Goal: Task Accomplishment & Management: Use online tool/utility

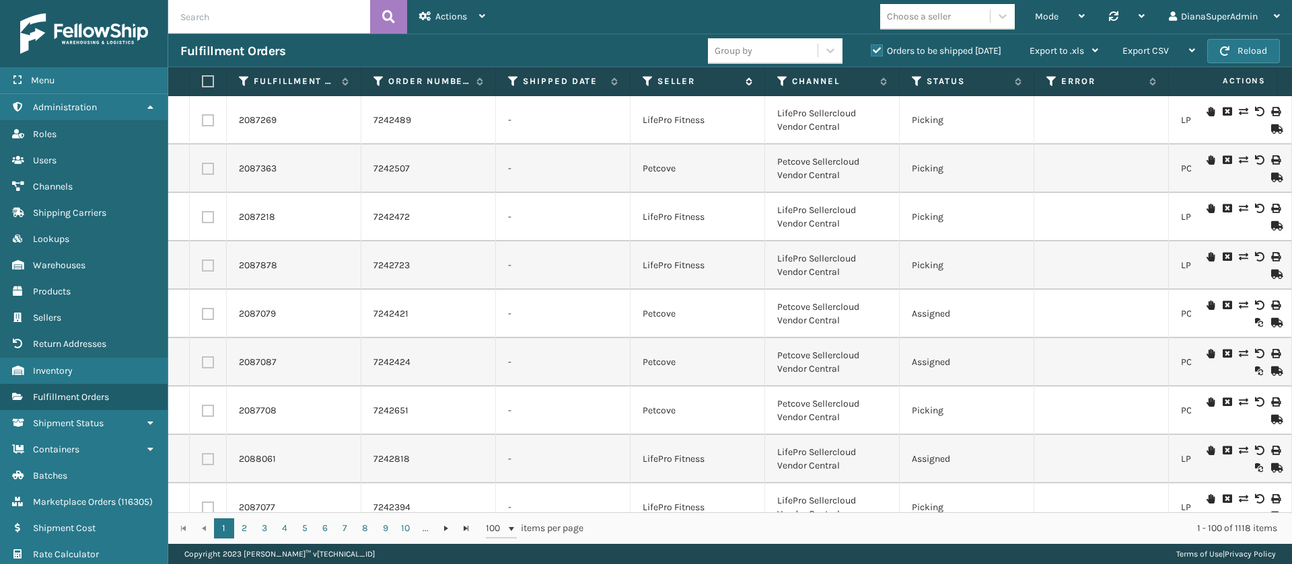
click at [646, 82] on icon at bounding box center [647, 81] width 11 height 12
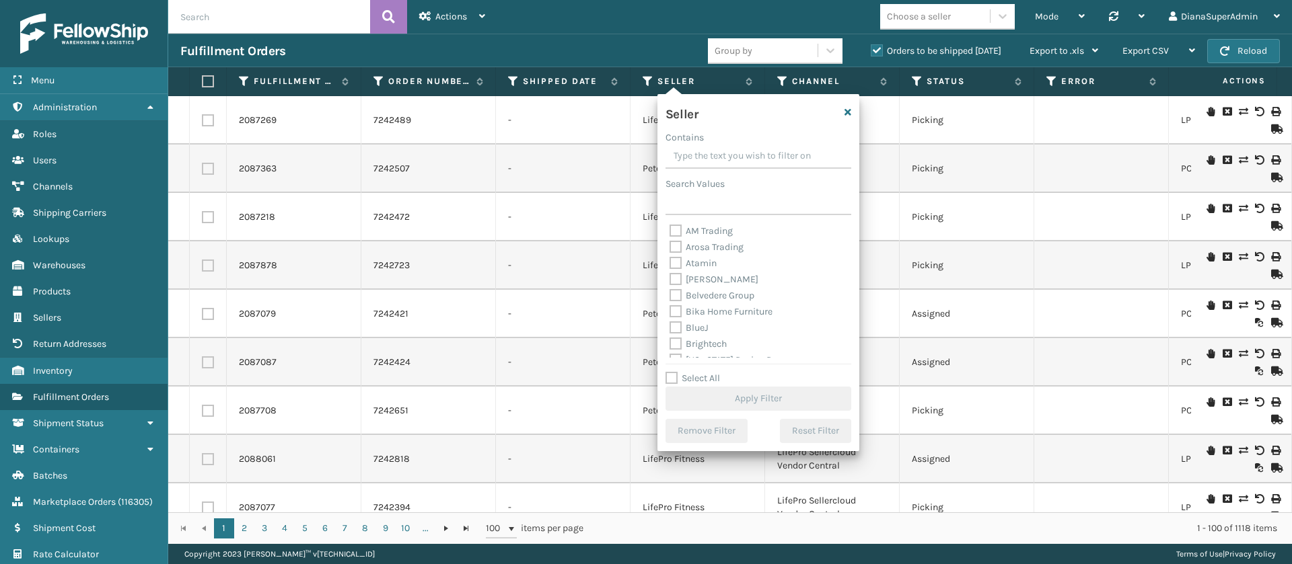
scroll to position [431, 0]
click at [669, 380] on label "Select All" at bounding box center [692, 378] width 54 height 11
click at [669, 372] on input "Select All" at bounding box center [766, 371] width 202 height 1
checkbox input "true"
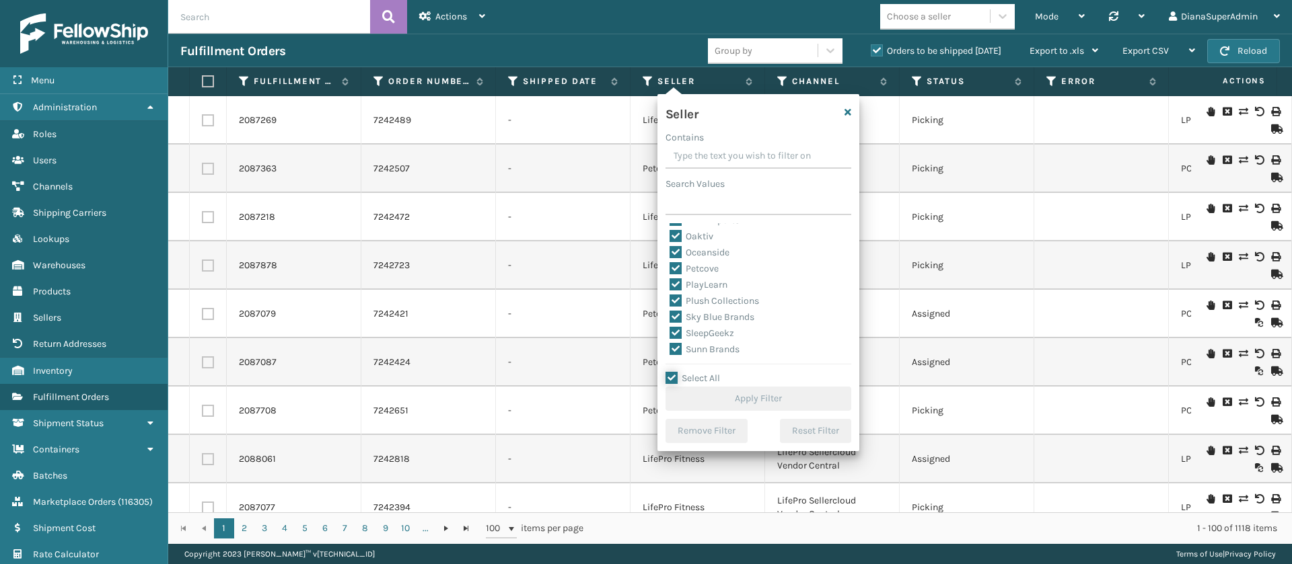
checkbox input "true"
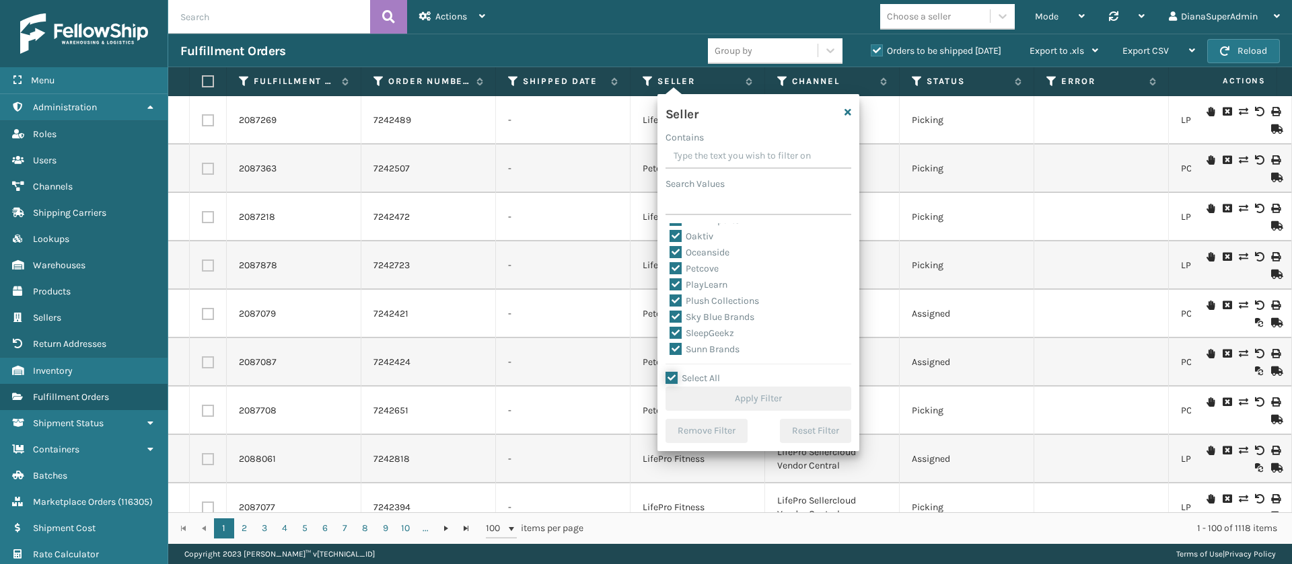
checkbox input "true"
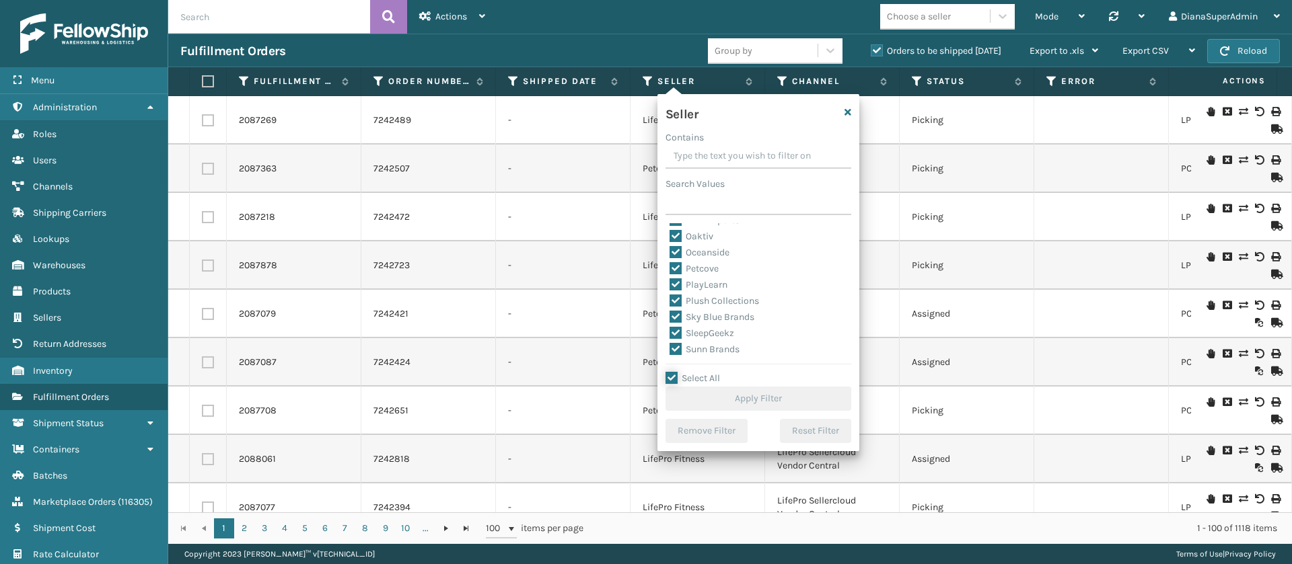
checkbox input "true"
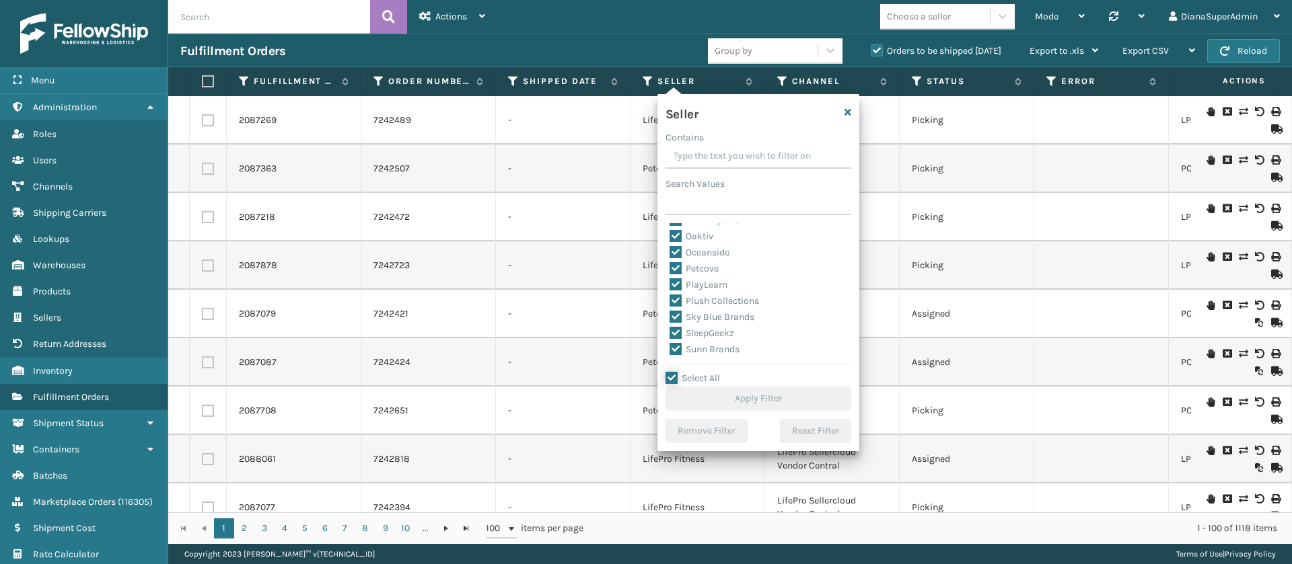
checkbox input "true"
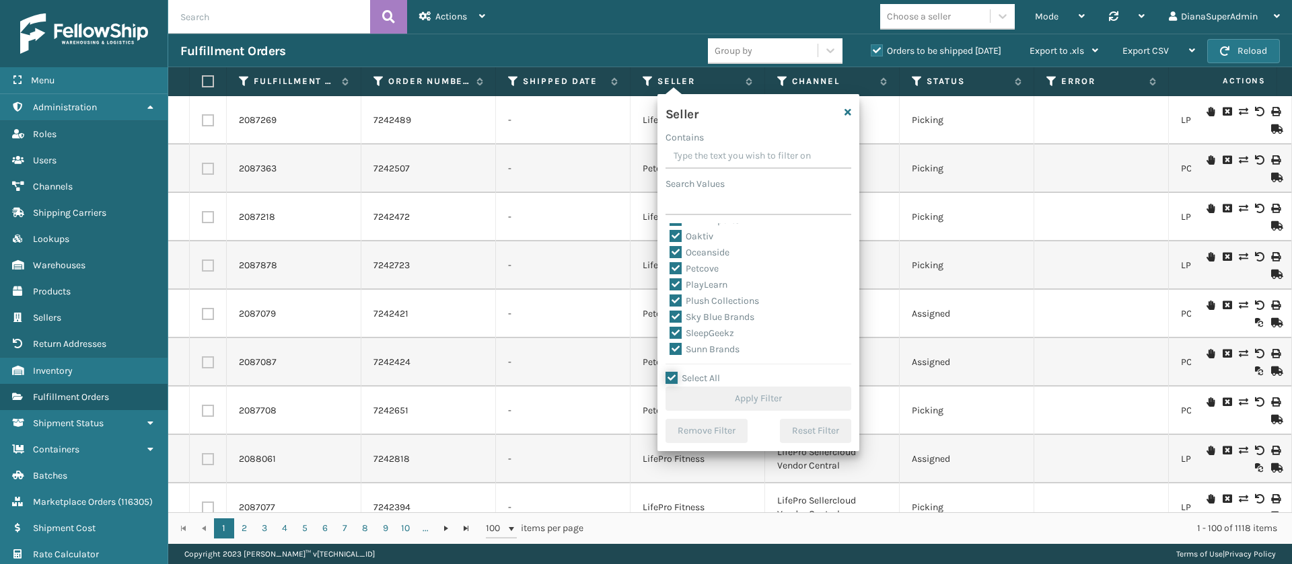
checkbox input "true"
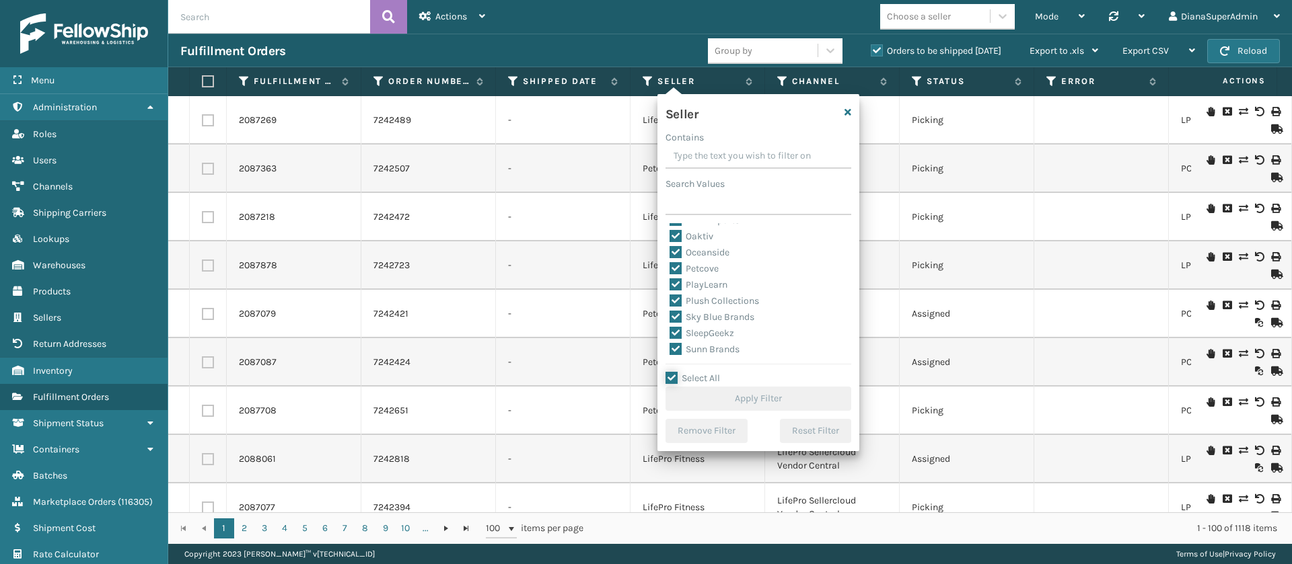
checkbox input "true"
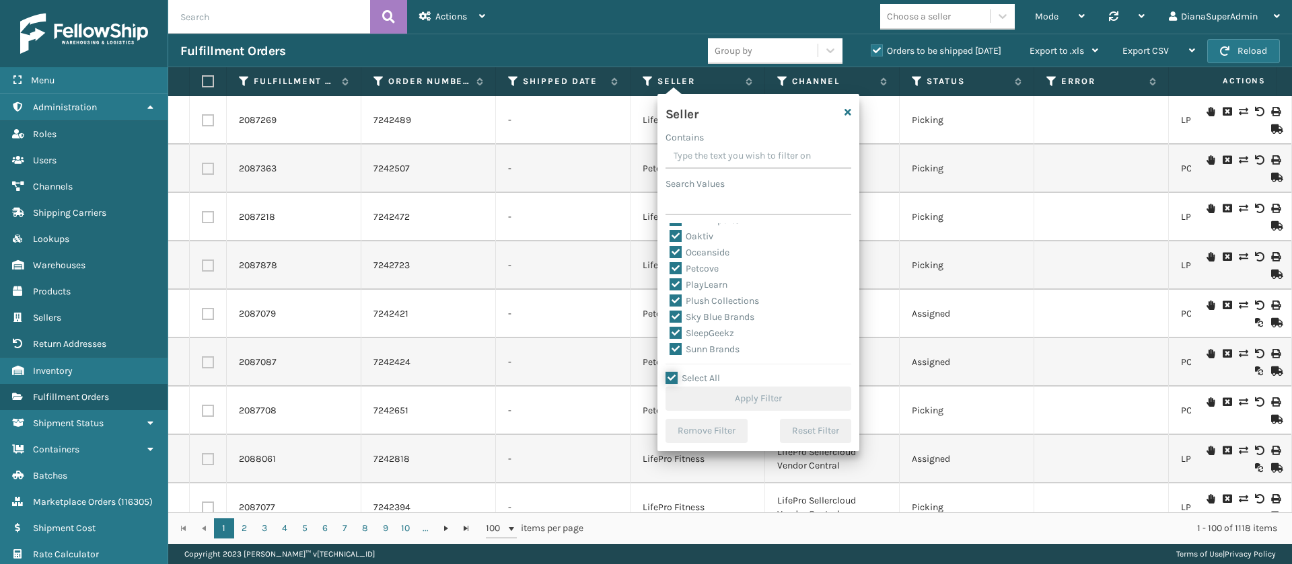
checkbox input "true"
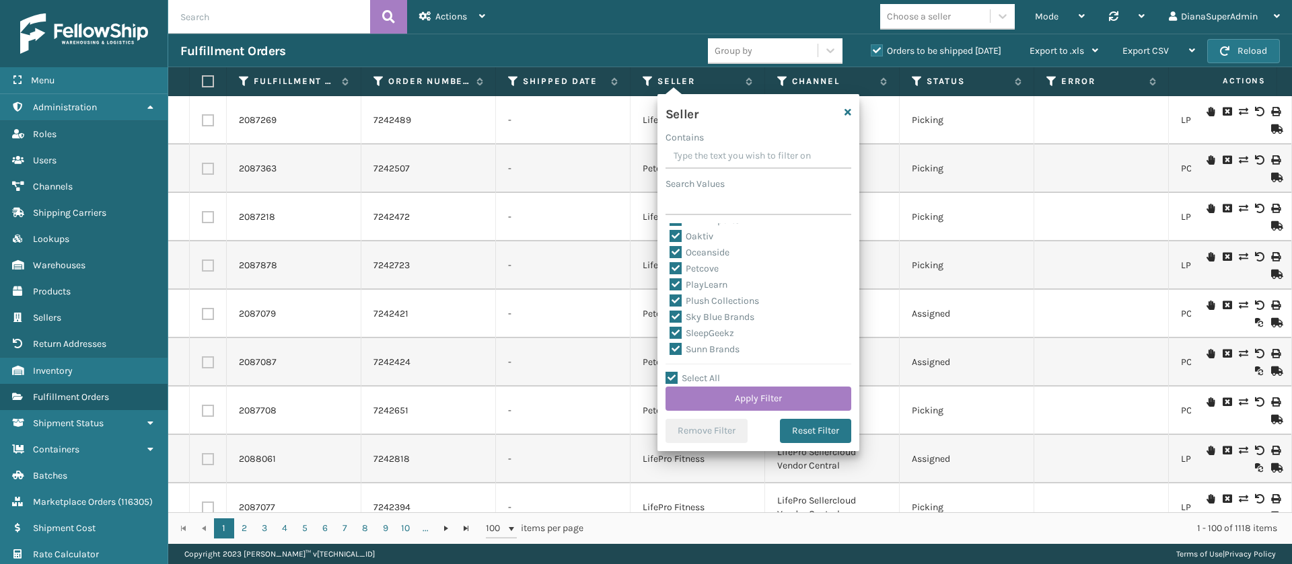
click at [676, 329] on label "SleepGeekz" at bounding box center [701, 333] width 65 height 11
click at [670, 329] on input "SleepGeekz" at bounding box center [669, 330] width 1 height 9
checkbox input "false"
click at [786, 400] on button "Apply Filter" at bounding box center [758, 399] width 186 height 24
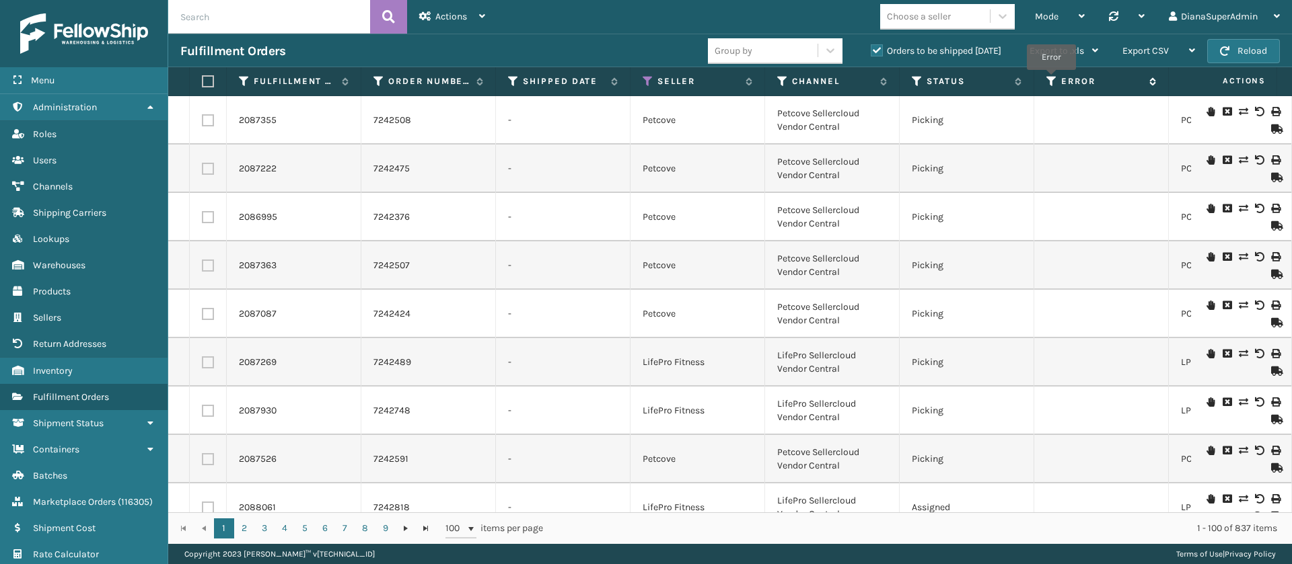
click at [1051, 79] on icon at bounding box center [1051, 81] width 11 height 12
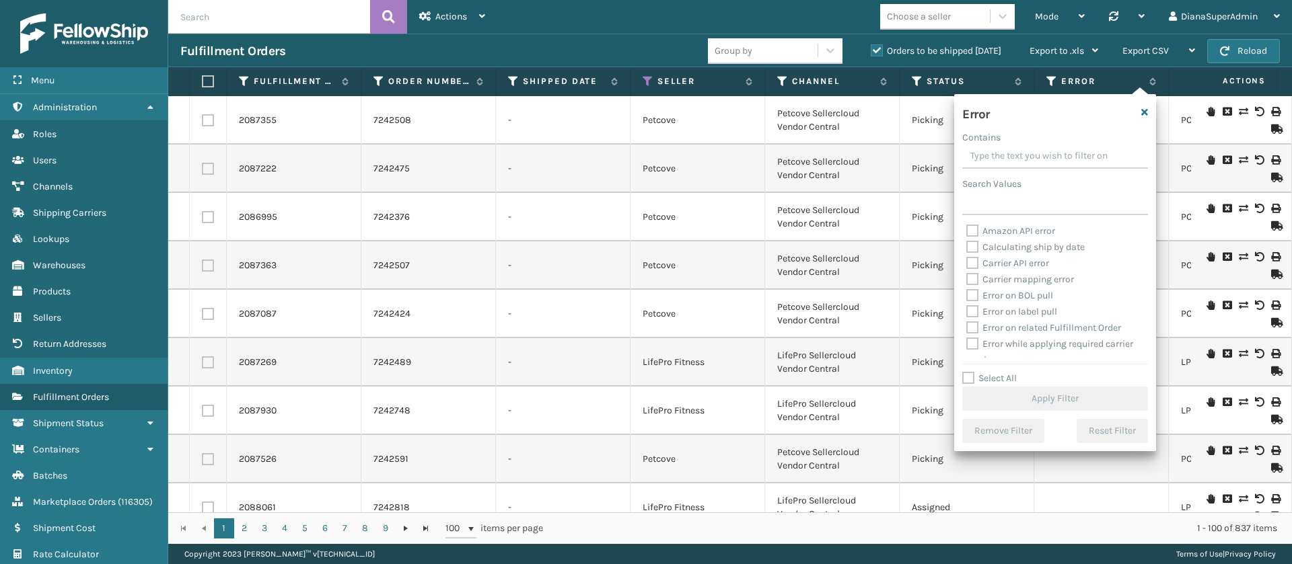
click at [967, 377] on label "Select All" at bounding box center [989, 378] width 54 height 11
click at [967, 372] on input "Select All" at bounding box center [1063, 371] width 202 height 1
checkbox input "true"
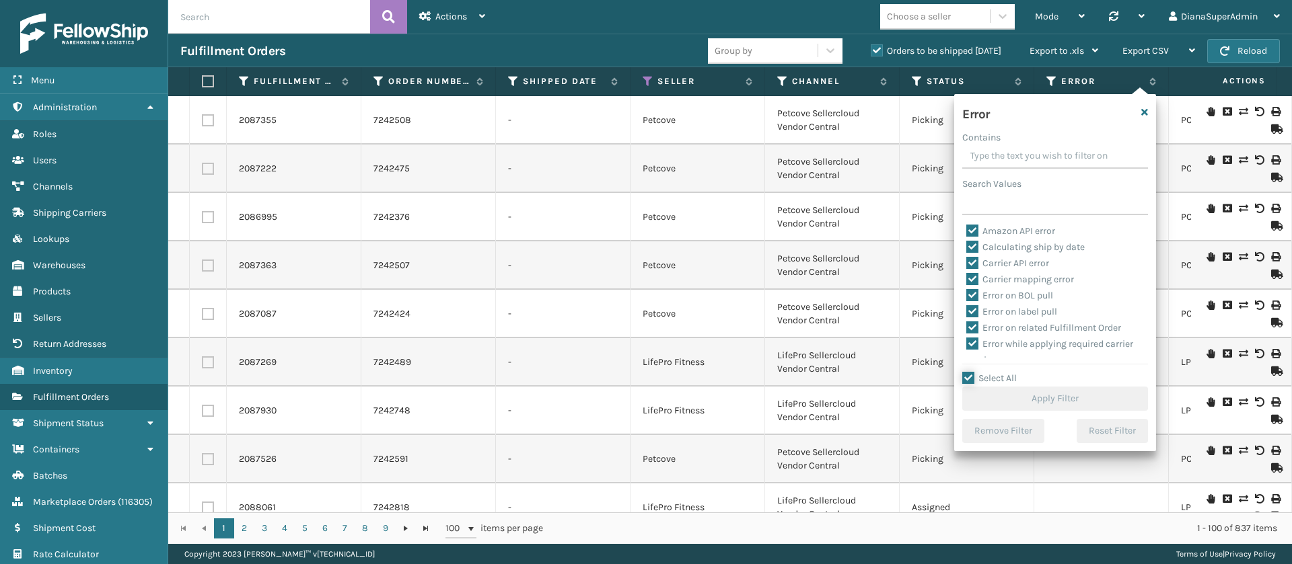
checkbox input "true"
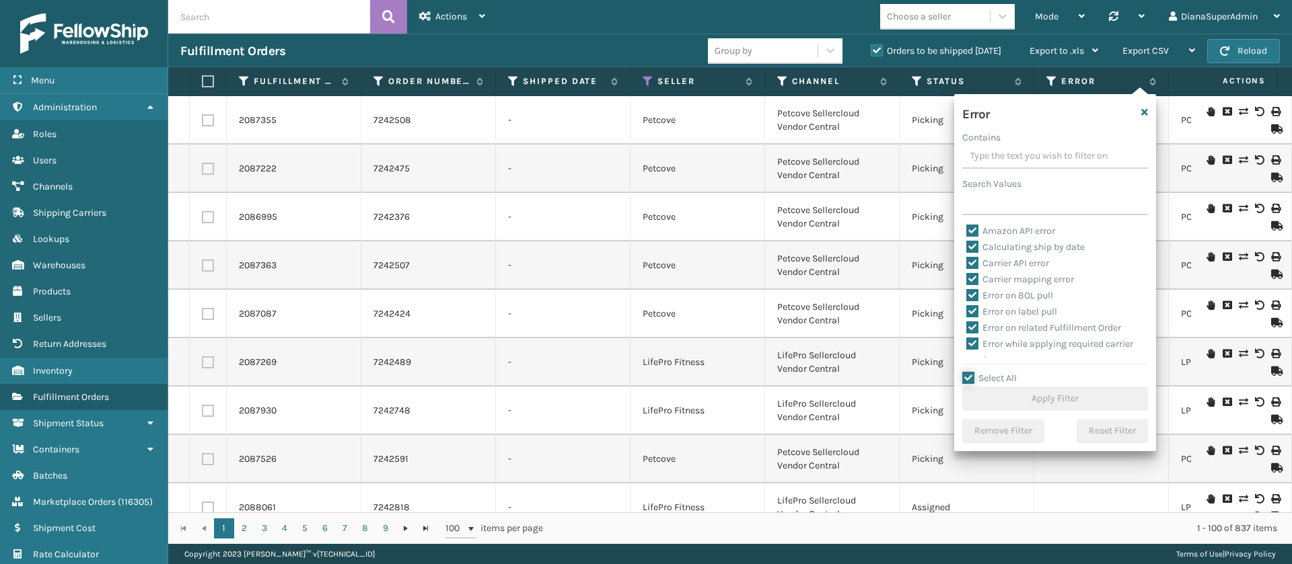
checkbox input "true"
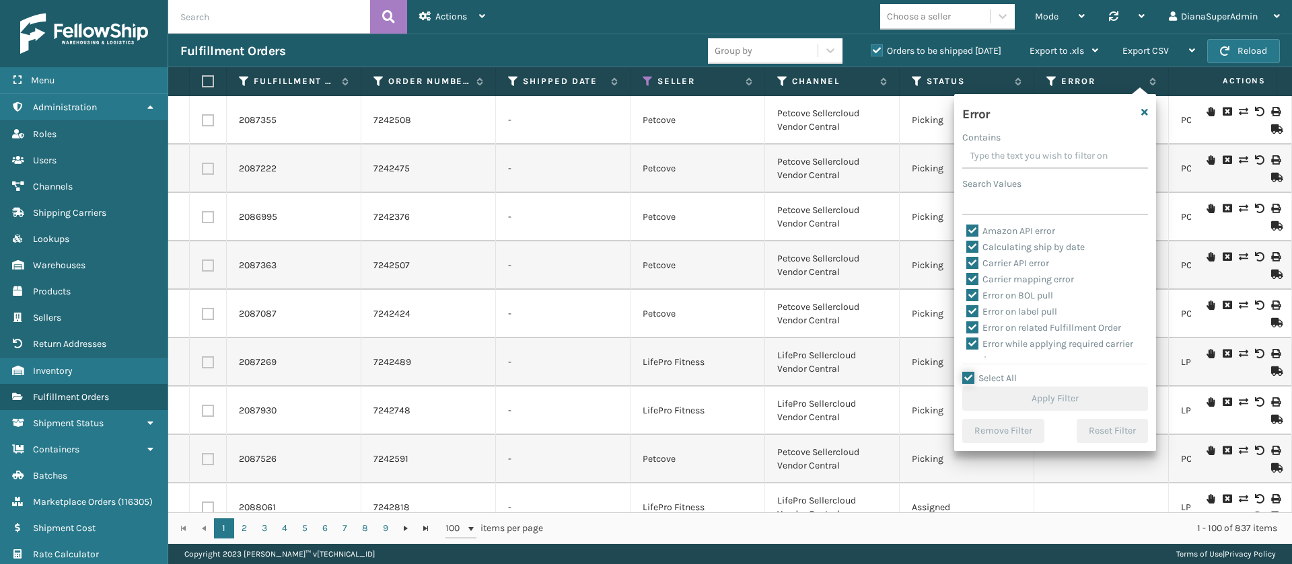
checkbox input "true"
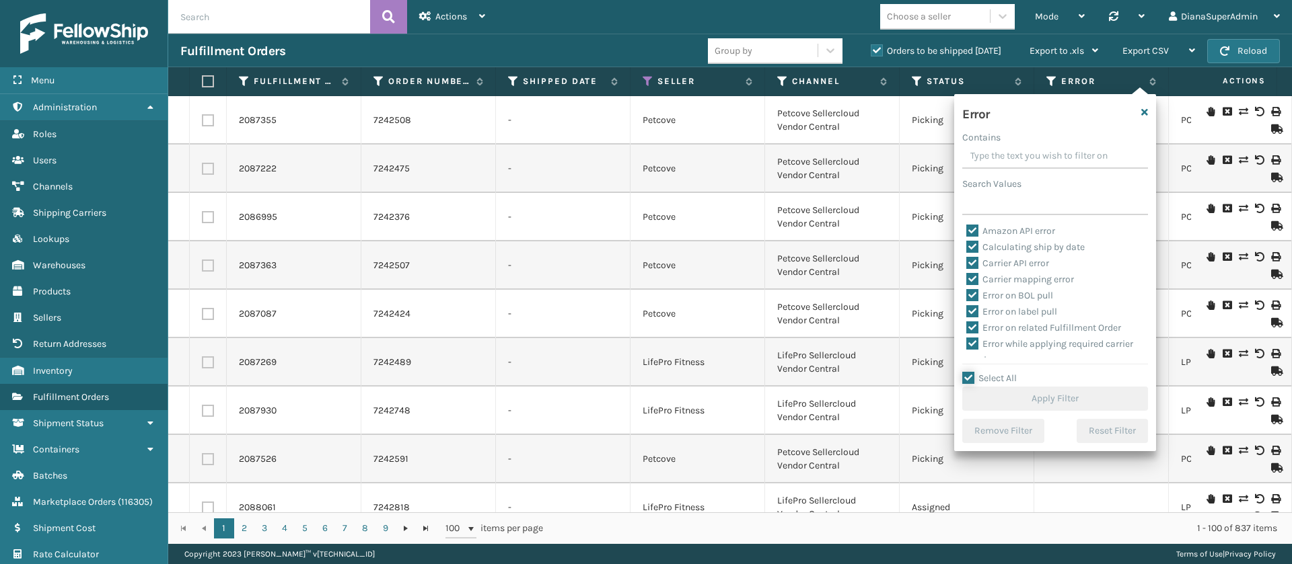
checkbox input "true"
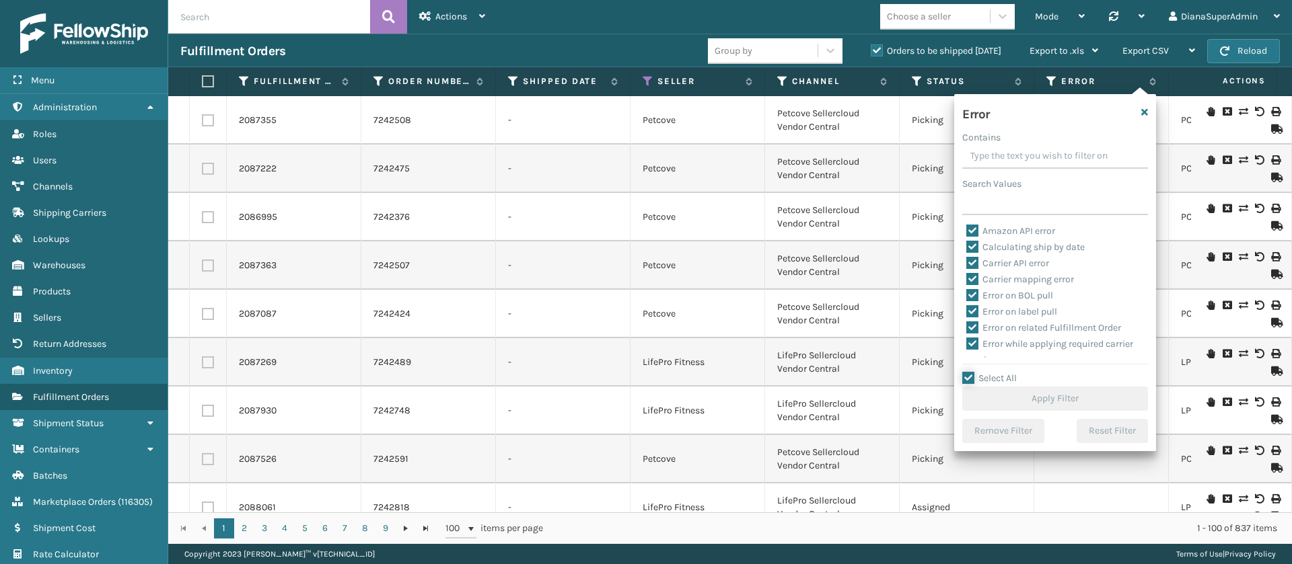
checkbox input "true"
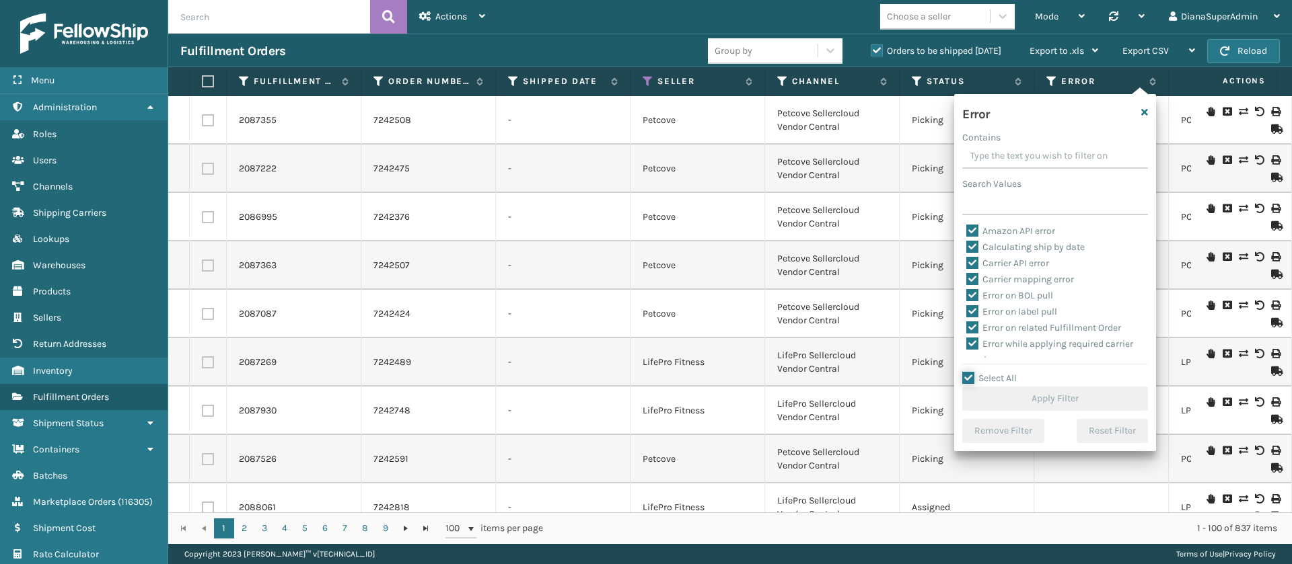
checkbox input "true"
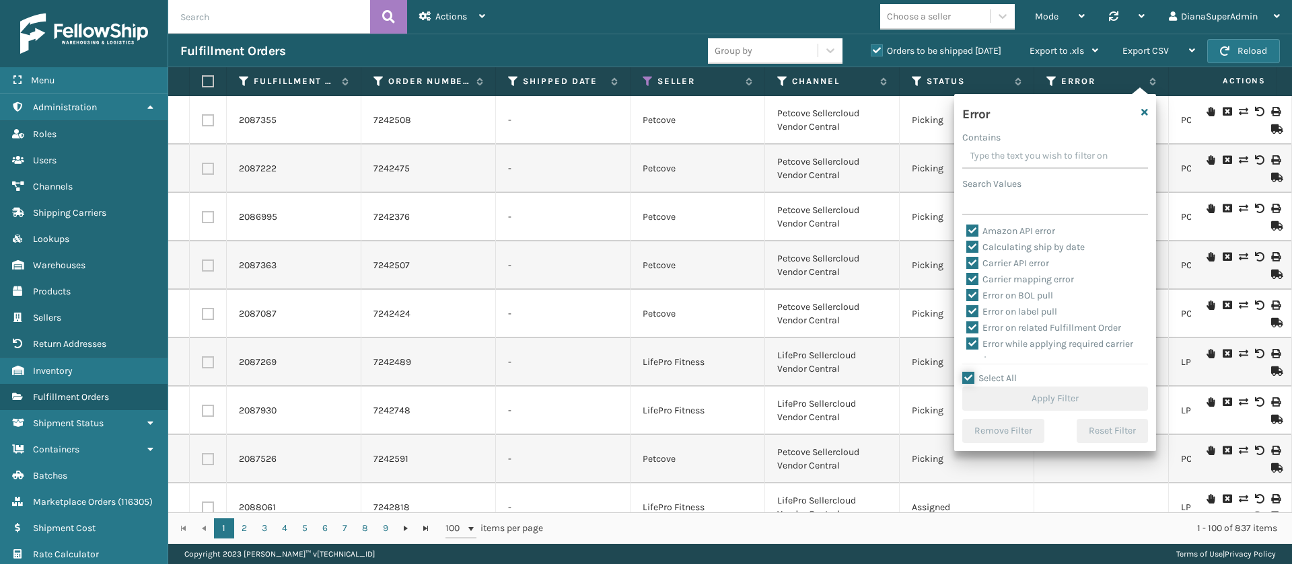
checkbox input "true"
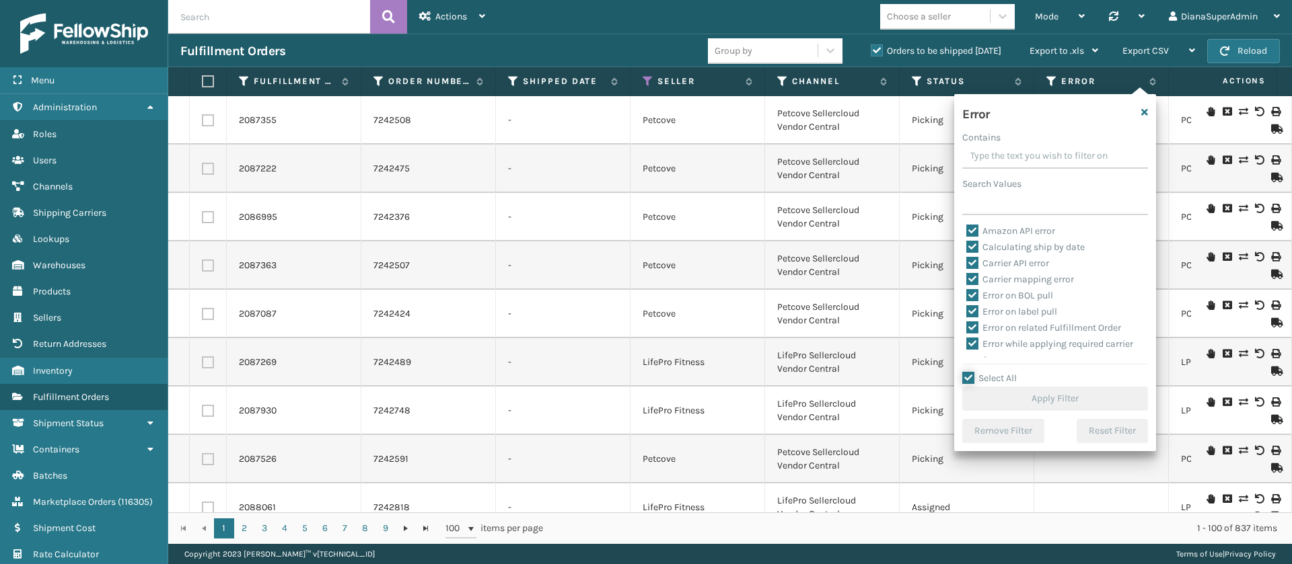
checkbox input "true"
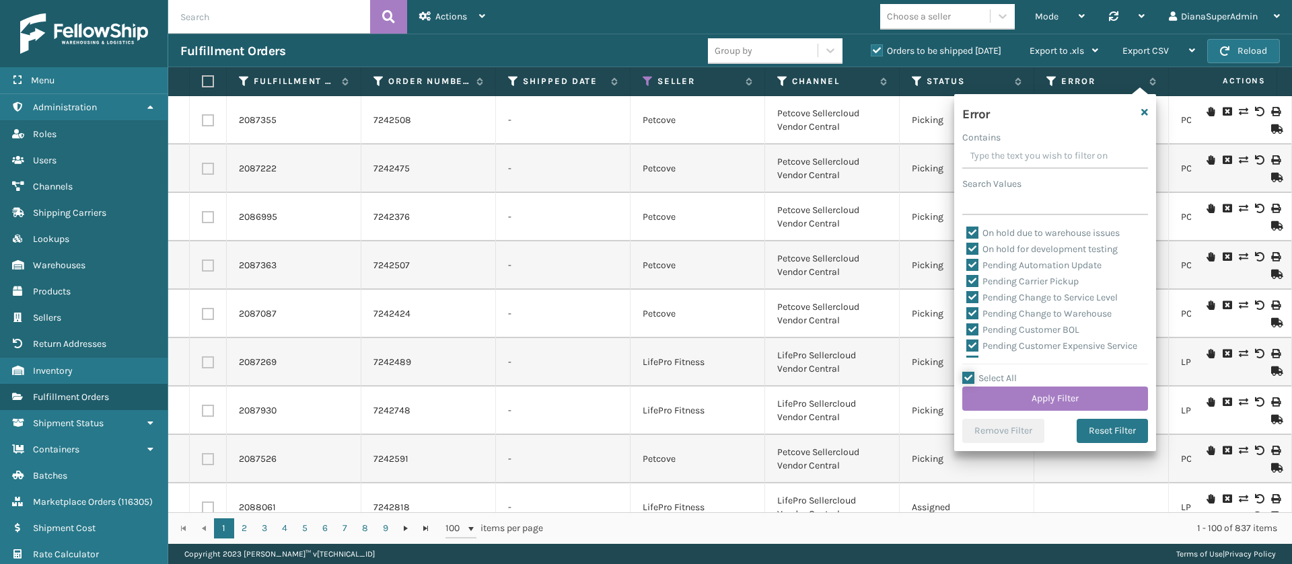
scroll to position [322, 0]
click at [971, 260] on label "Pending Automation Update" at bounding box center [1033, 263] width 135 height 11
click at [967, 260] on input "Pending Automation Update" at bounding box center [966, 260] width 1 height 9
checkbox input "false"
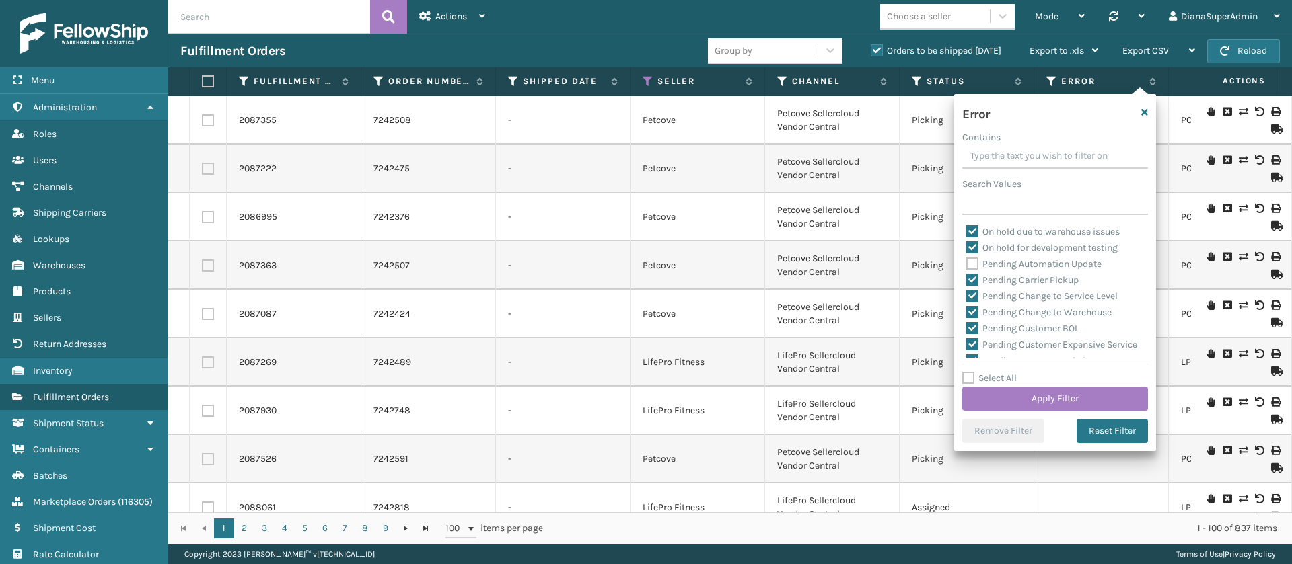
click at [972, 277] on label "Pending Carrier Pickup" at bounding box center [1022, 279] width 112 height 11
click at [967, 277] on input "Pending Carrier Pickup" at bounding box center [966, 276] width 1 height 9
checkbox input "false"
click at [972, 295] on label "Pending Change to Service Level" at bounding box center [1041, 296] width 151 height 11
click at [967, 295] on input "Pending Change to Service Level" at bounding box center [966, 293] width 1 height 9
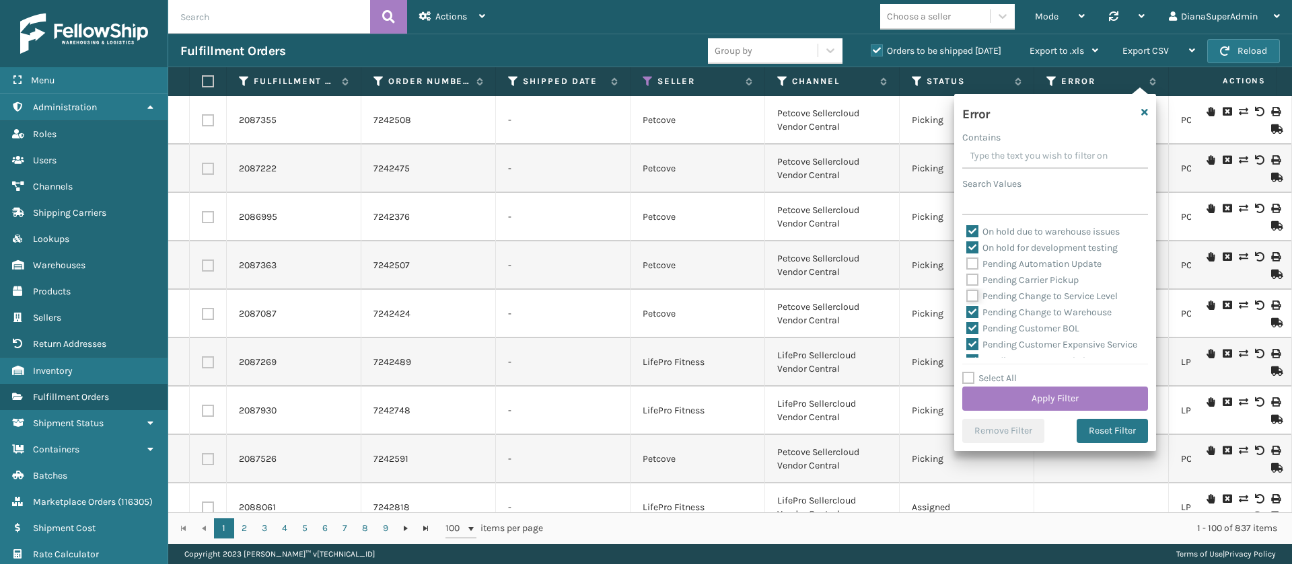
checkbox input "false"
click at [972, 311] on label "Pending Change to Warehouse" at bounding box center [1038, 312] width 145 height 11
click at [967, 311] on input "Pending Change to Warehouse" at bounding box center [966, 309] width 1 height 9
checkbox input "false"
click at [972, 326] on label "Pending Customer BOL" at bounding box center [1022, 328] width 113 height 11
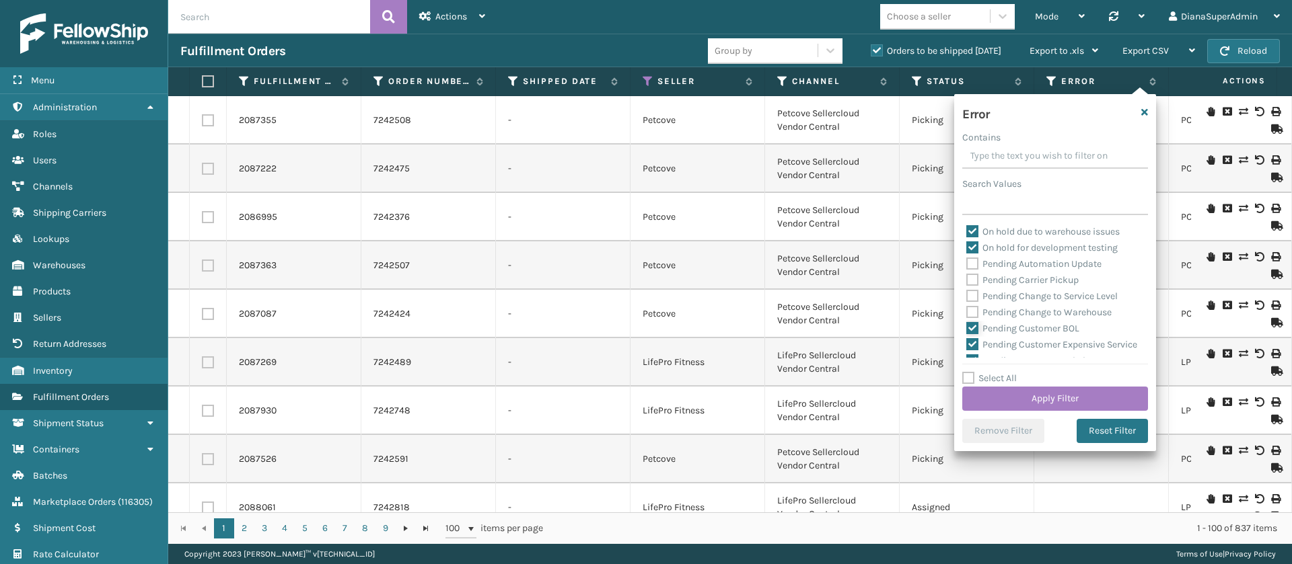
click at [967, 326] on input "Pending Customer BOL" at bounding box center [966, 325] width 1 height 9
checkbox input "false"
click at [973, 340] on label "Pending Customer Expensive Service" at bounding box center [1051, 344] width 171 height 11
click at [967, 340] on input "Pending Customer Expensive Service" at bounding box center [966, 341] width 1 height 9
checkbox input "false"
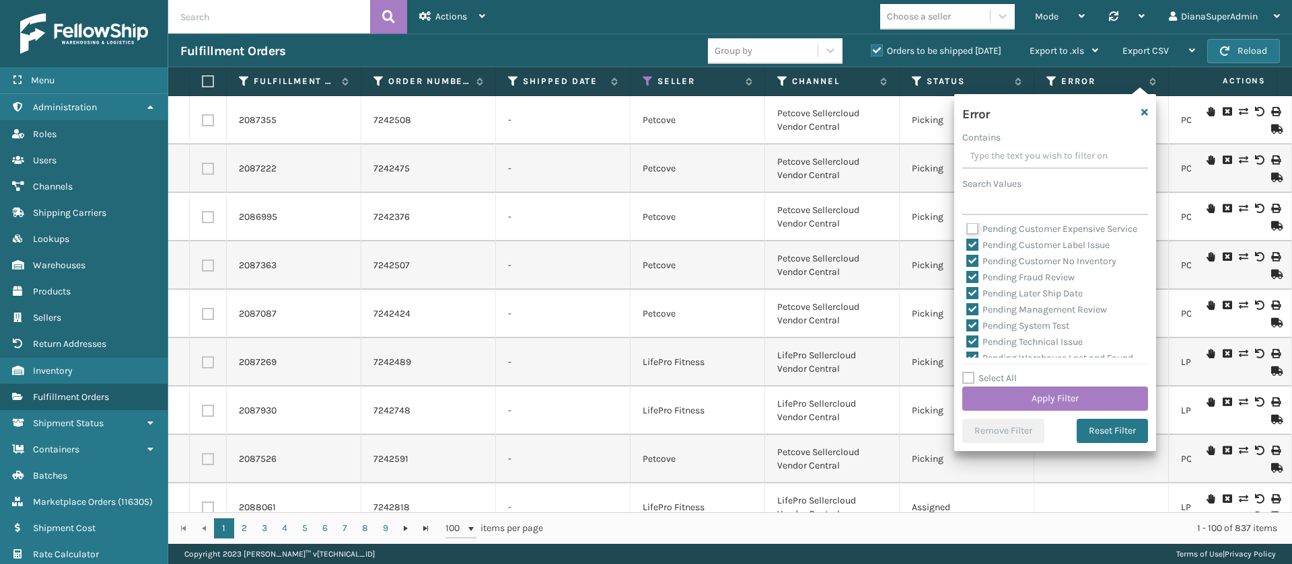
scroll to position [439, 0]
click at [970, 250] on label "Pending Customer Label Issue" at bounding box center [1037, 243] width 143 height 11
click at [967, 245] on input "Pending Customer Label Issue" at bounding box center [966, 240] width 1 height 9
checkbox input "false"
click at [973, 266] on label "Pending Customer No Inventory" at bounding box center [1041, 259] width 150 height 11
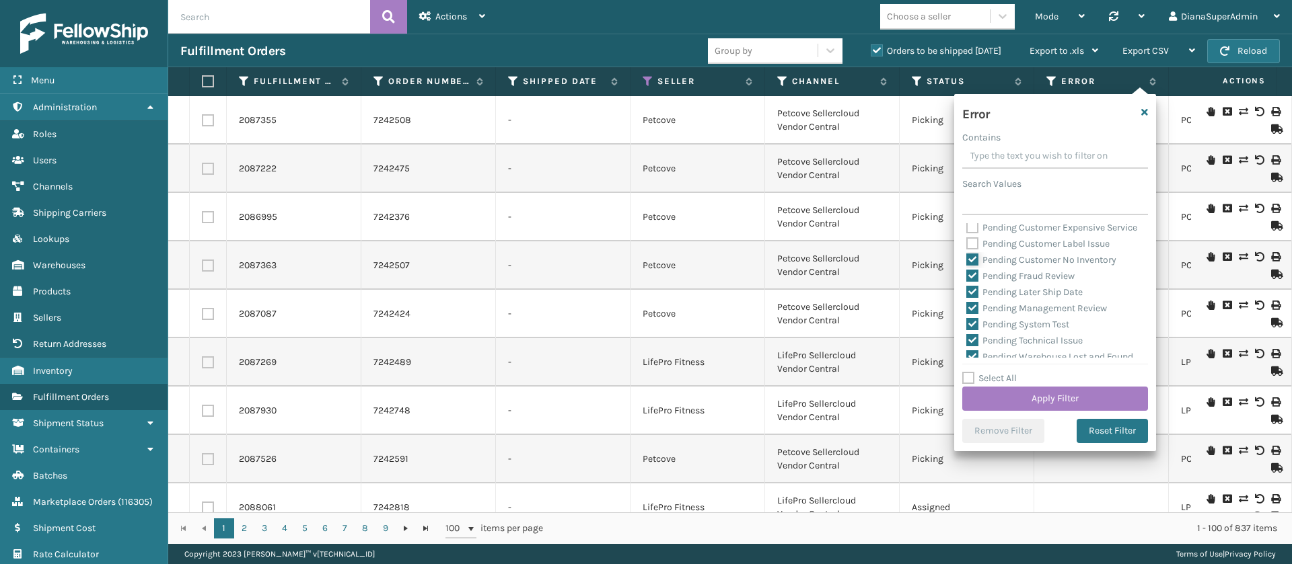
click at [967, 261] on input "Pending Customer No Inventory" at bounding box center [966, 256] width 1 height 9
checkbox input "false"
click at [973, 282] on label "Pending Fraud Review" at bounding box center [1020, 275] width 108 height 11
click at [967, 277] on input "Pending Fraud Review" at bounding box center [966, 272] width 1 height 9
checkbox input "false"
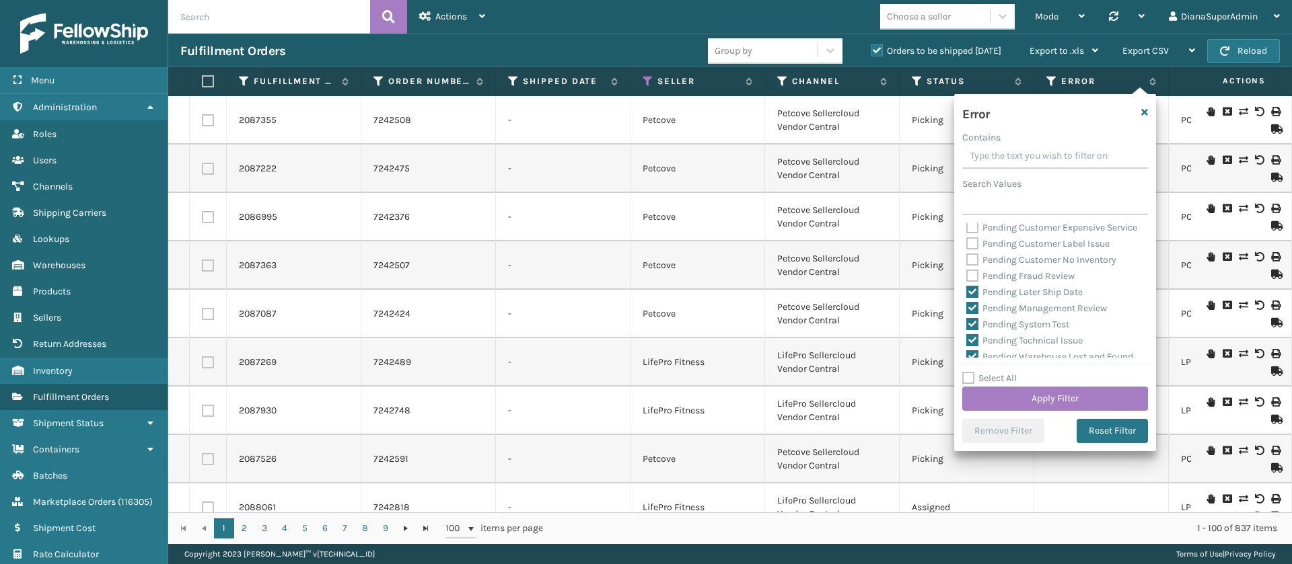
click at [973, 298] on label "Pending Later Ship Date" at bounding box center [1024, 292] width 116 height 11
click at [967, 293] on input "Pending Later Ship Date" at bounding box center [966, 289] width 1 height 9
checkbox input "false"
click at [973, 314] on label "Pending Management Review" at bounding box center [1036, 308] width 141 height 11
click at [967, 309] on input "Pending Management Review" at bounding box center [966, 305] width 1 height 9
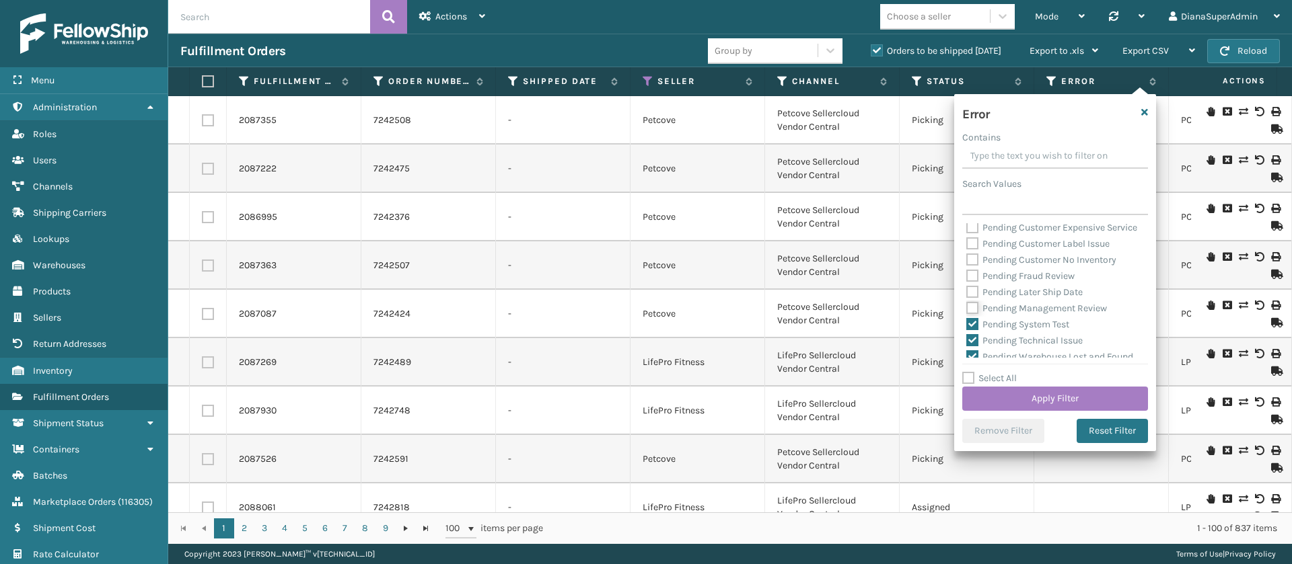
checkbox input "false"
click at [973, 330] on label "Pending System Test" at bounding box center [1017, 324] width 103 height 11
click at [967, 326] on input "Pending System Test" at bounding box center [966, 321] width 1 height 9
checkbox input "false"
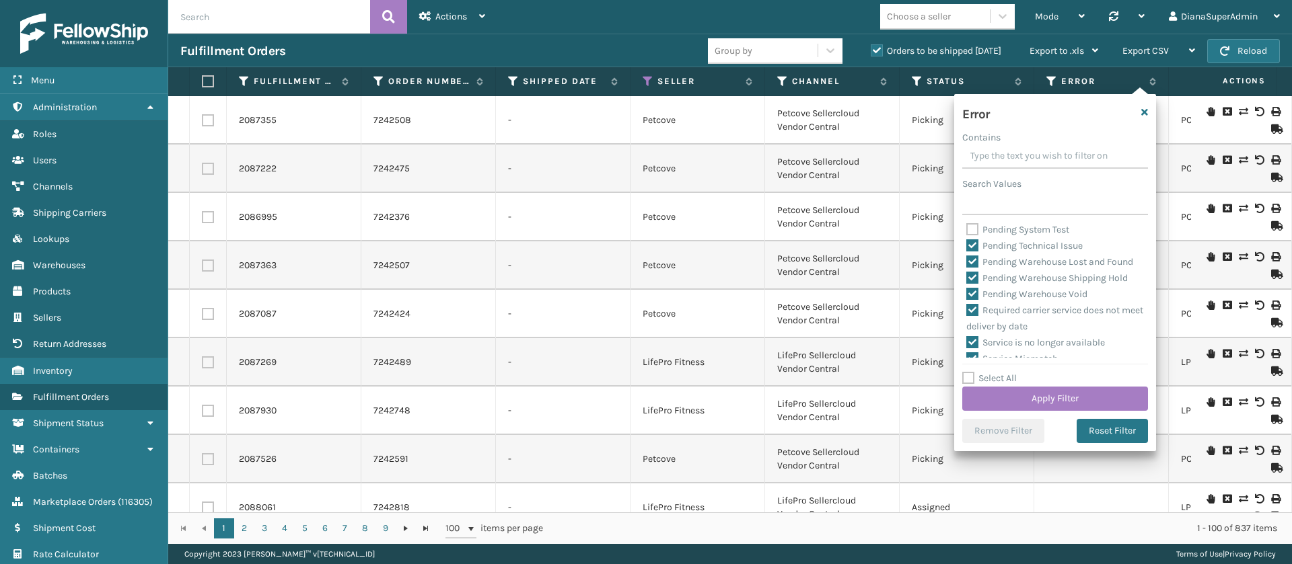
click at [975, 252] on label "Pending Technical Issue" at bounding box center [1024, 245] width 116 height 11
click at [967, 247] on input "Pending Technical Issue" at bounding box center [966, 242] width 1 height 9
checkbox input "false"
click at [972, 268] on label "Pending Warehouse Lost and Found" at bounding box center [1049, 261] width 167 height 11
click at [967, 263] on input "Pending Warehouse Lost and Found" at bounding box center [966, 258] width 1 height 9
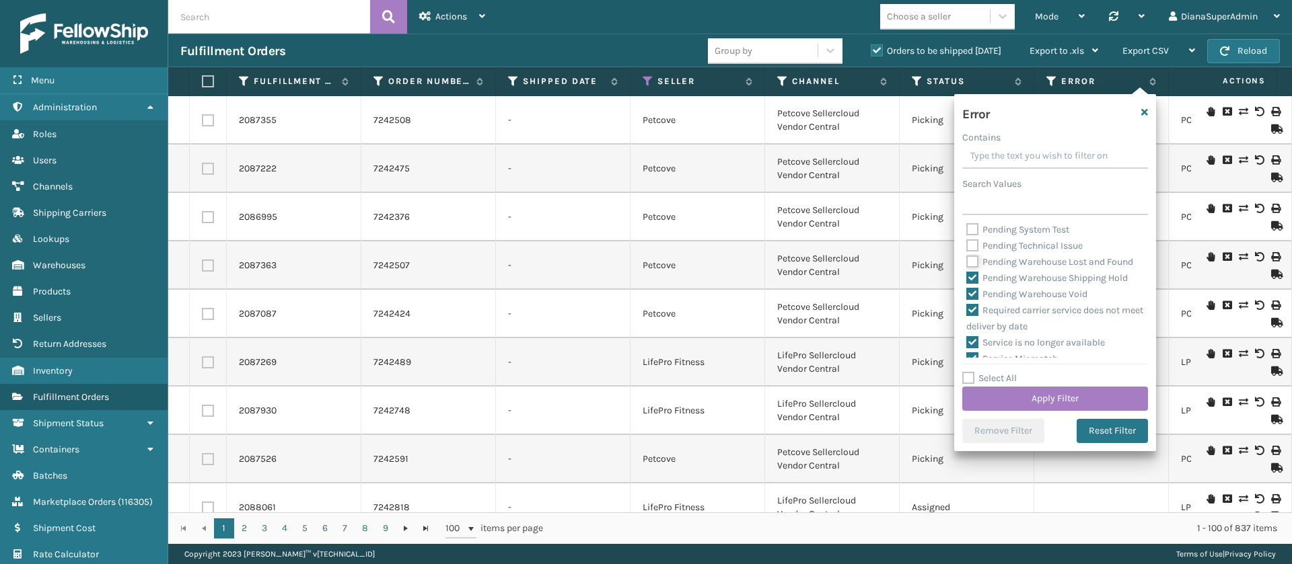
checkbox input "false"
drag, startPoint x: 972, startPoint y: 303, endPoint x: 972, endPoint y: 310, distance: 7.4
click at [972, 287] on div "Pending Warehouse Shipping Hold" at bounding box center [1055, 278] width 178 height 16
click at [972, 284] on label "Pending Warehouse Shipping Hold" at bounding box center [1046, 277] width 161 height 11
click at [967, 279] on input "Pending Warehouse Shipping Hold" at bounding box center [966, 274] width 1 height 9
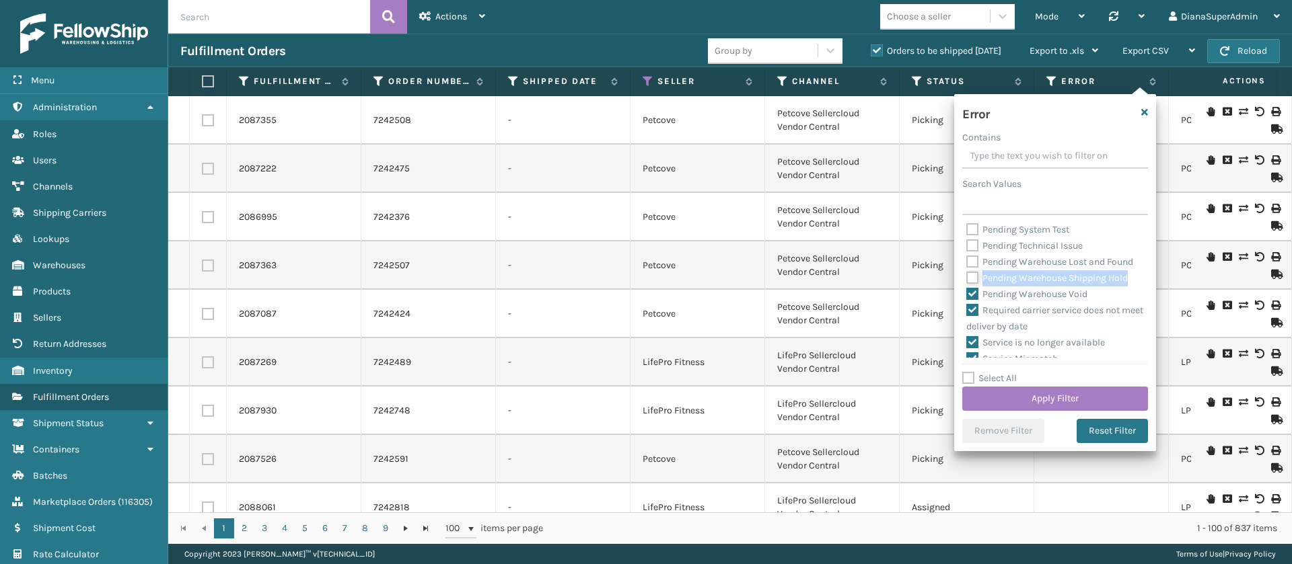
checkbox input "false"
click at [972, 300] on label "Pending Warehouse Void" at bounding box center [1026, 294] width 121 height 11
click at [967, 295] on input "Pending Warehouse Void" at bounding box center [966, 291] width 1 height 9
checkbox input "false"
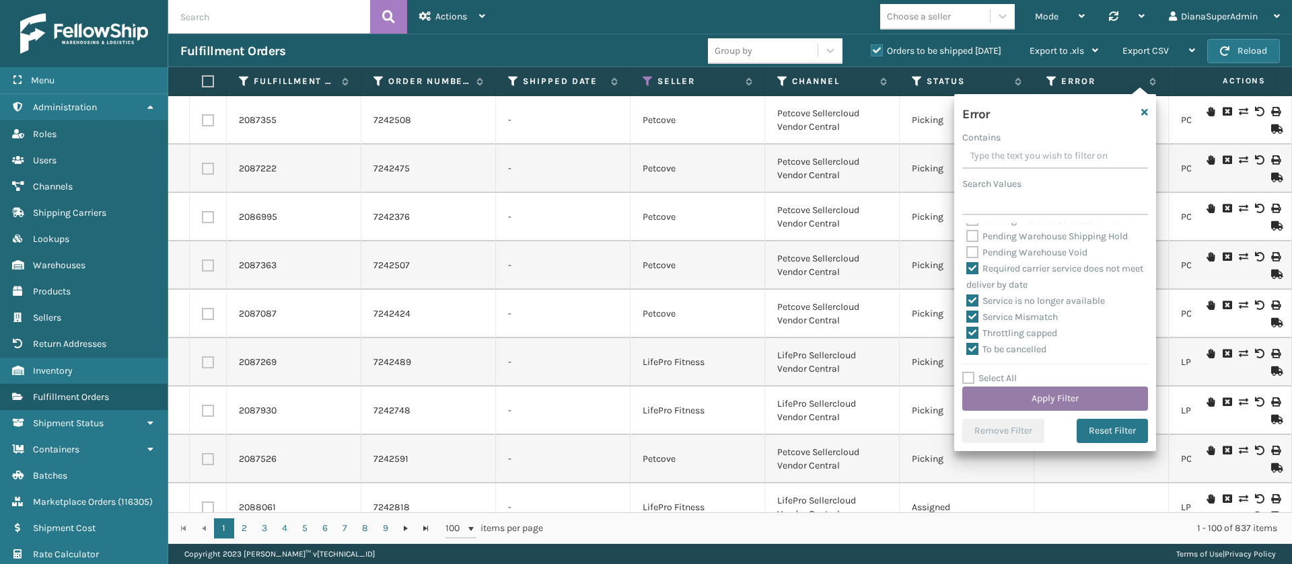
click at [1072, 391] on button "Apply Filter" at bounding box center [1055, 399] width 186 height 24
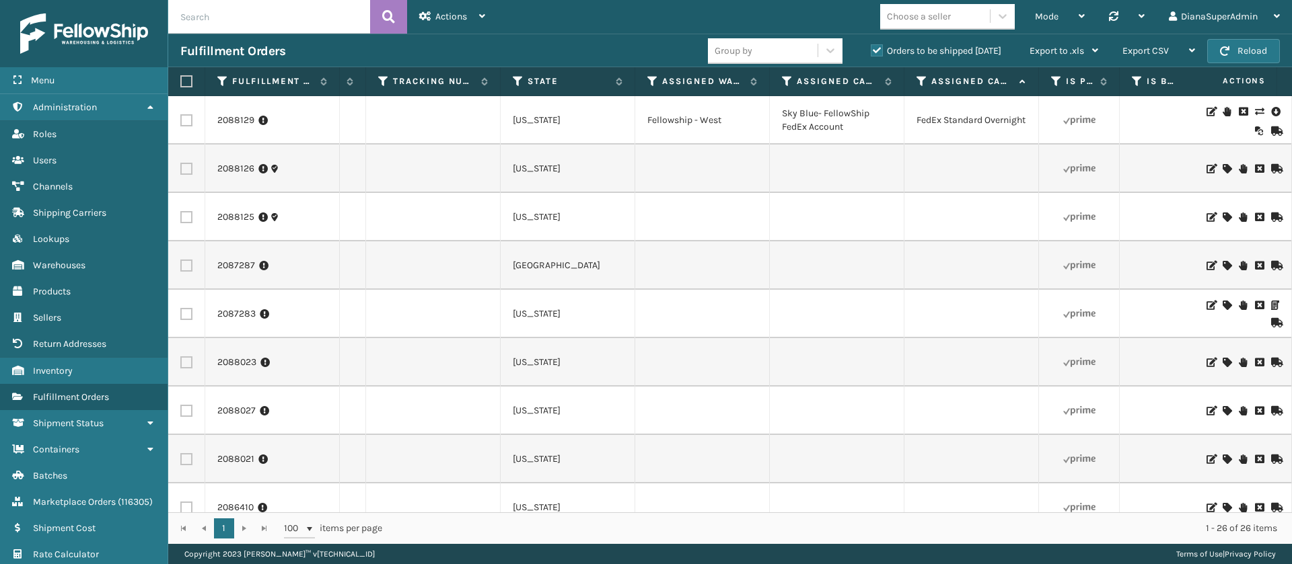
scroll to position [0, 0]
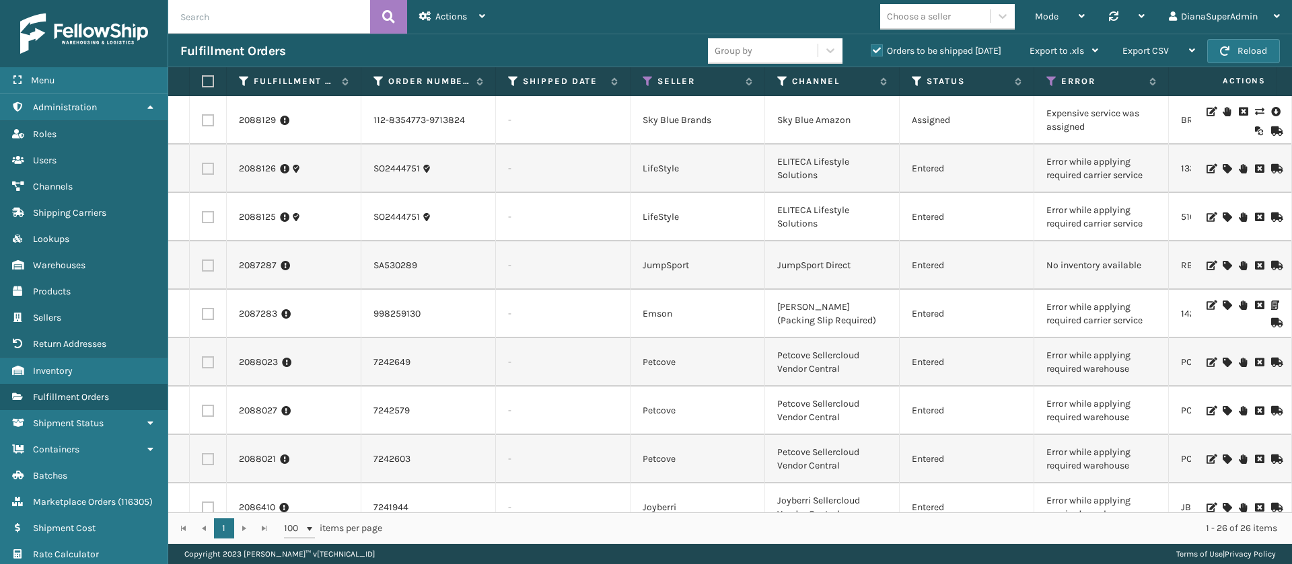
click at [1255, 112] on icon at bounding box center [1259, 111] width 8 height 9
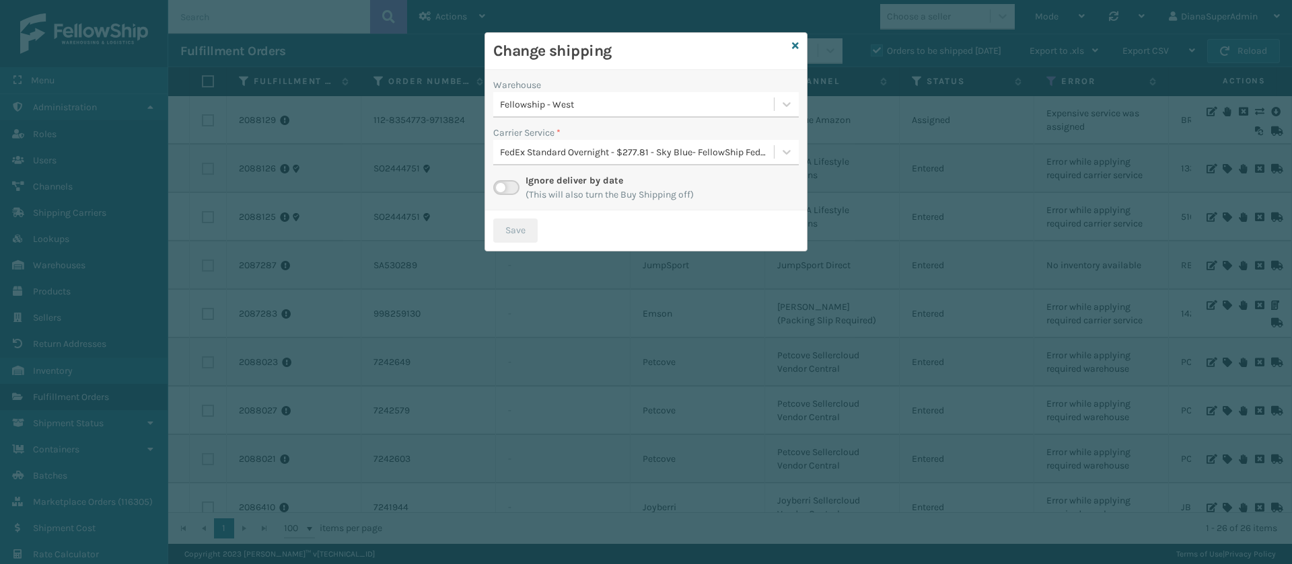
click at [509, 190] on label at bounding box center [506, 187] width 26 height 15
click at [502, 189] on input "checkbox" at bounding box center [497, 184] width 9 height 9
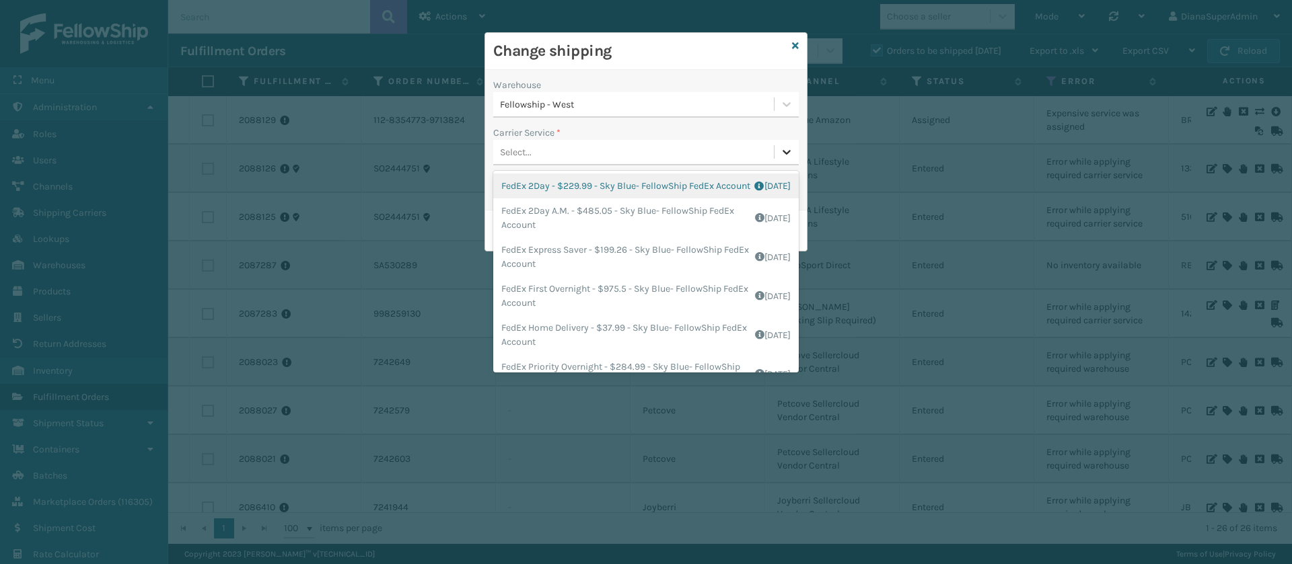
click at [789, 158] on icon at bounding box center [786, 151] width 13 height 13
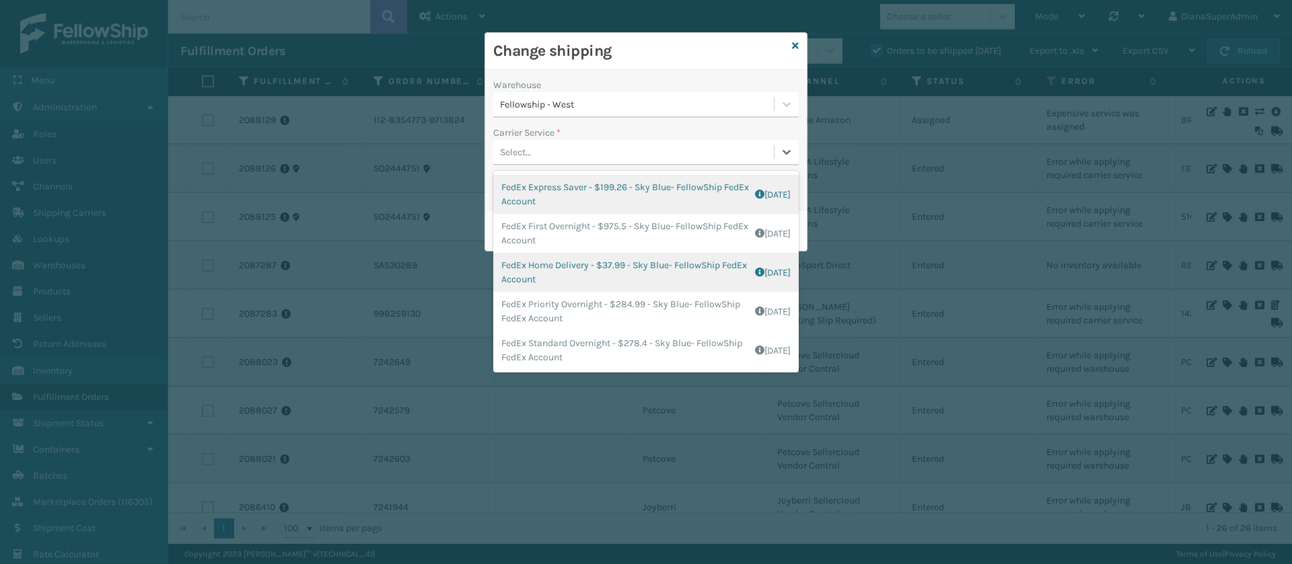
click at [541, 264] on div "FedEx Home Delivery - $37.99 - Sky Blue- FellowShip FedEx Account Shipping Cost…" at bounding box center [645, 272] width 305 height 39
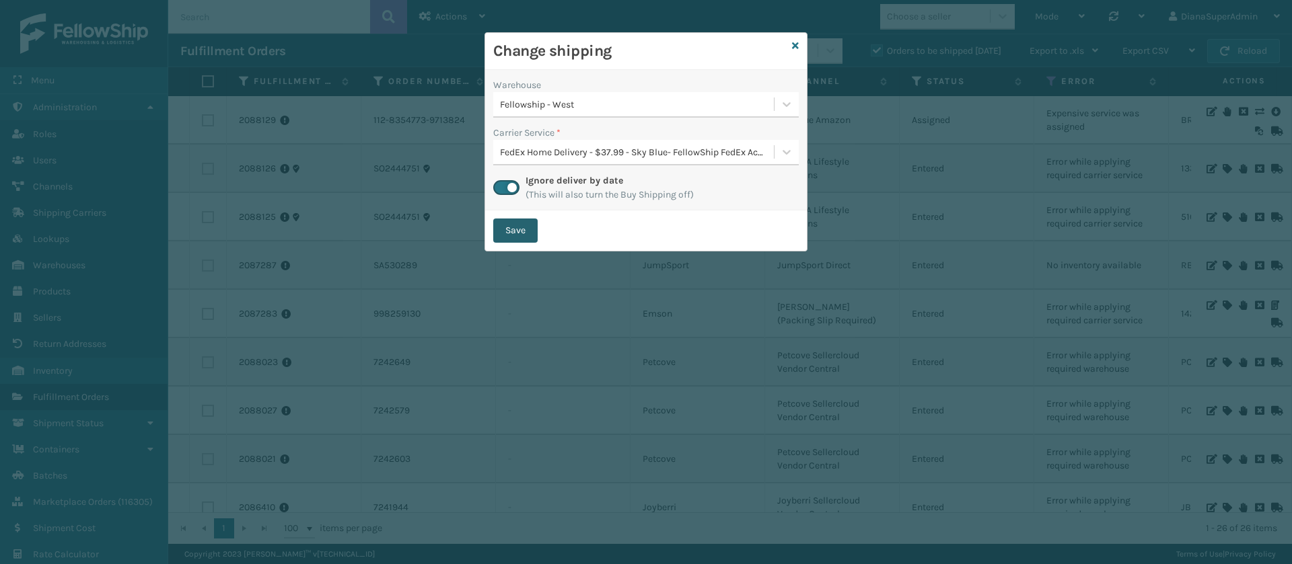
click at [525, 233] on button "Save" at bounding box center [515, 231] width 44 height 24
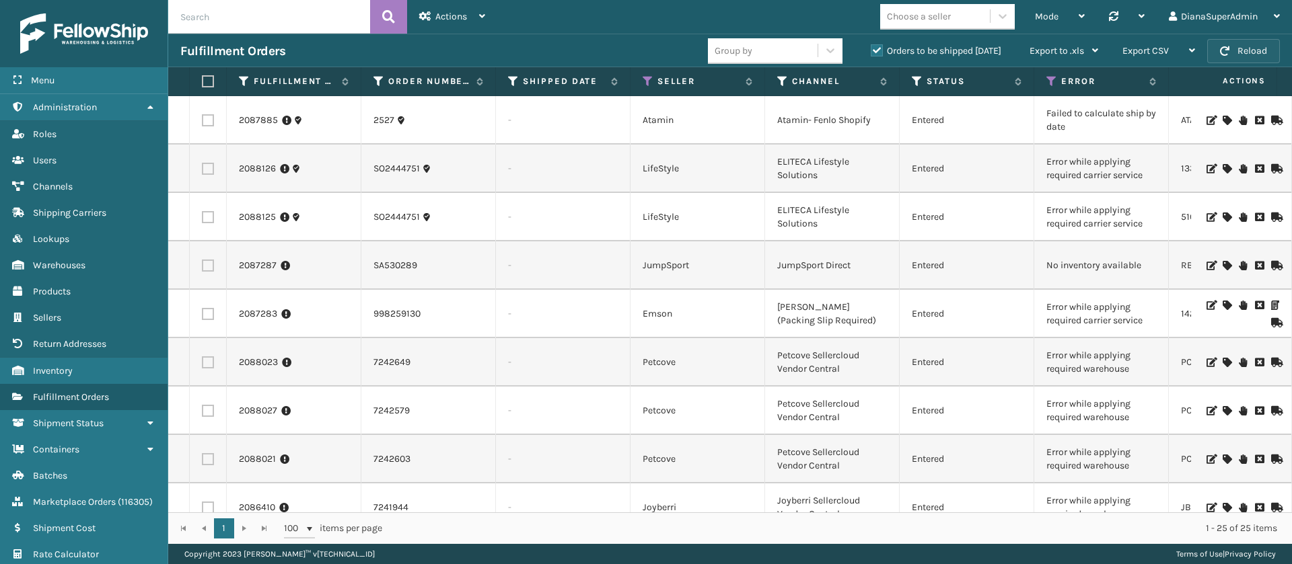
click at [1241, 52] on button "Reload" at bounding box center [1243, 51] width 73 height 24
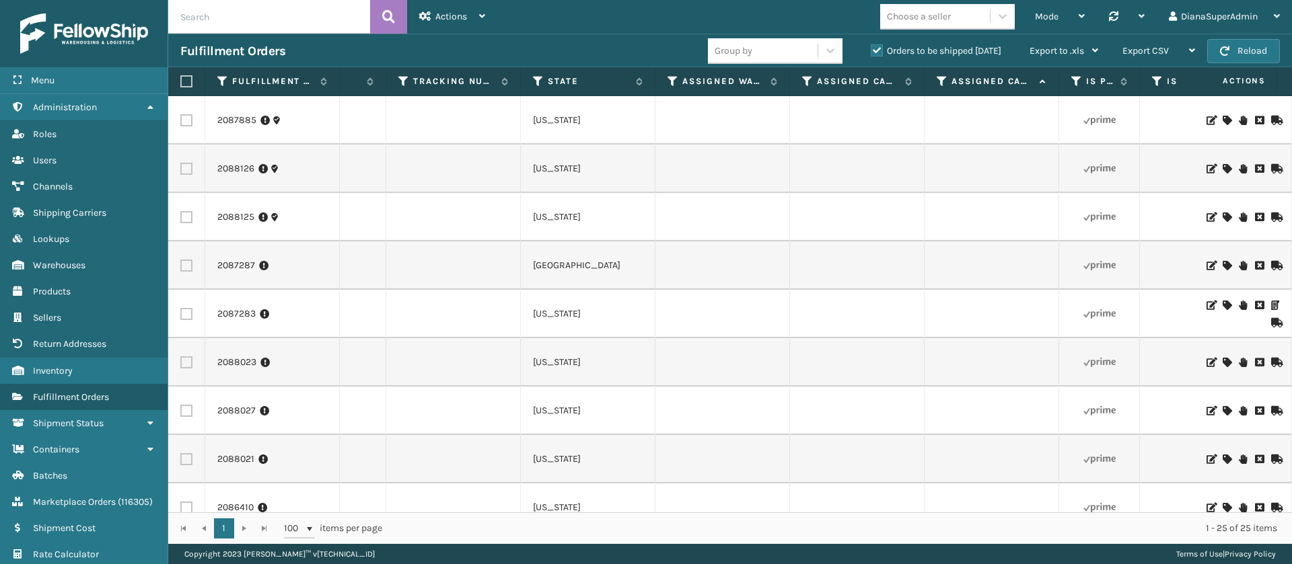
scroll to position [0, 1089]
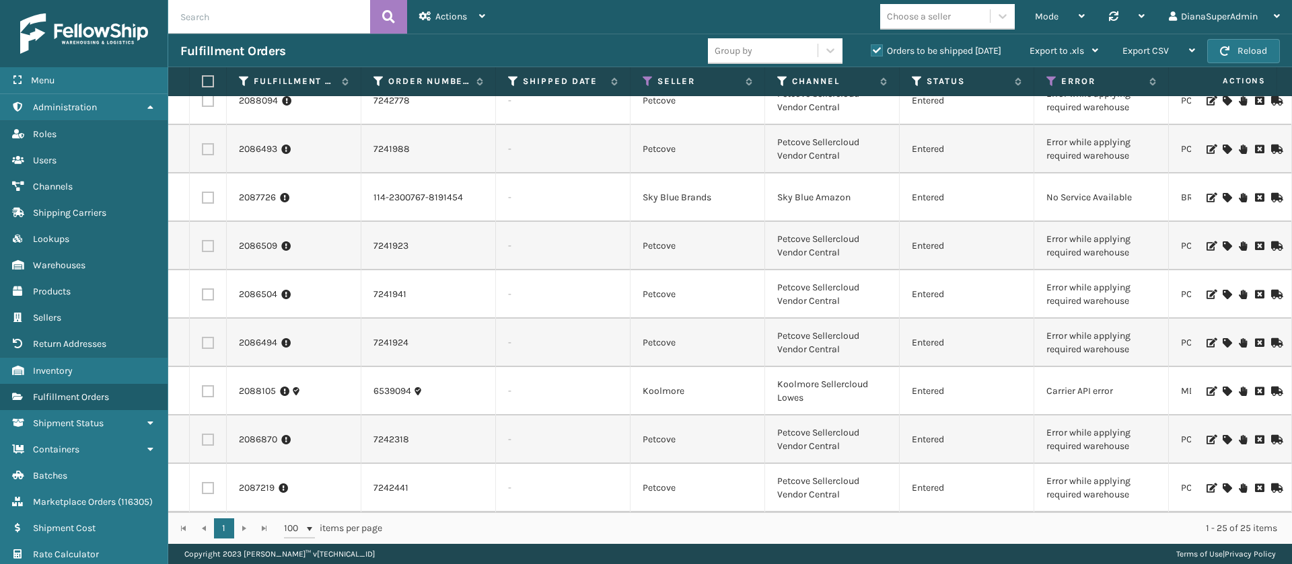
click at [1222, 484] on icon at bounding box center [1226, 488] width 8 height 9
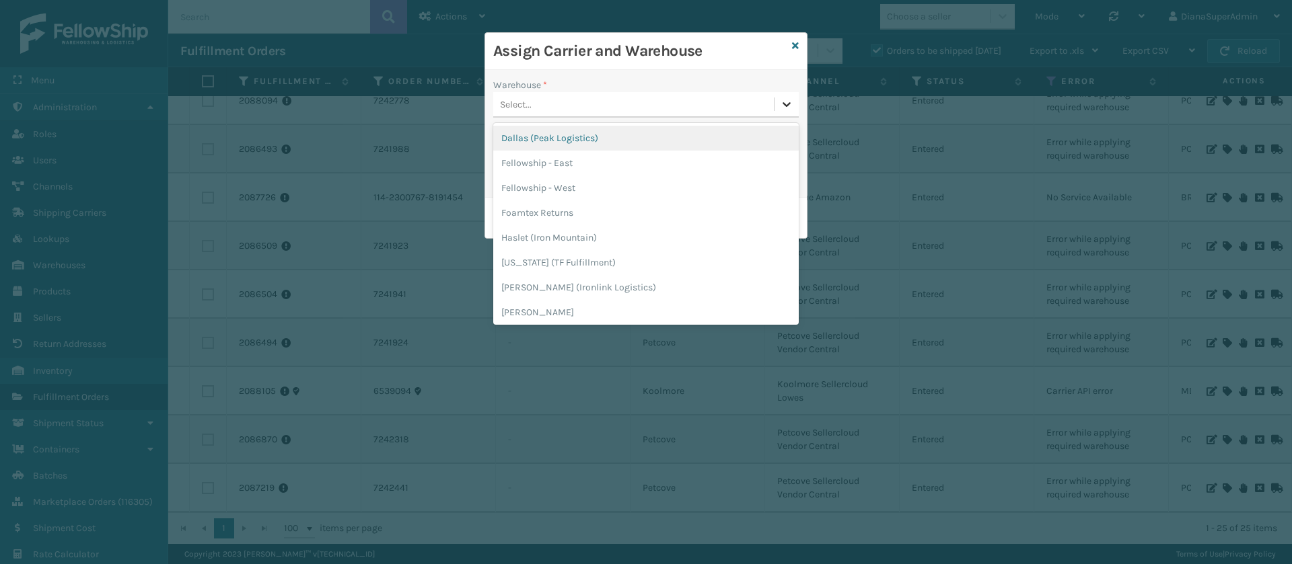
click at [788, 96] on div at bounding box center [786, 104] width 24 height 24
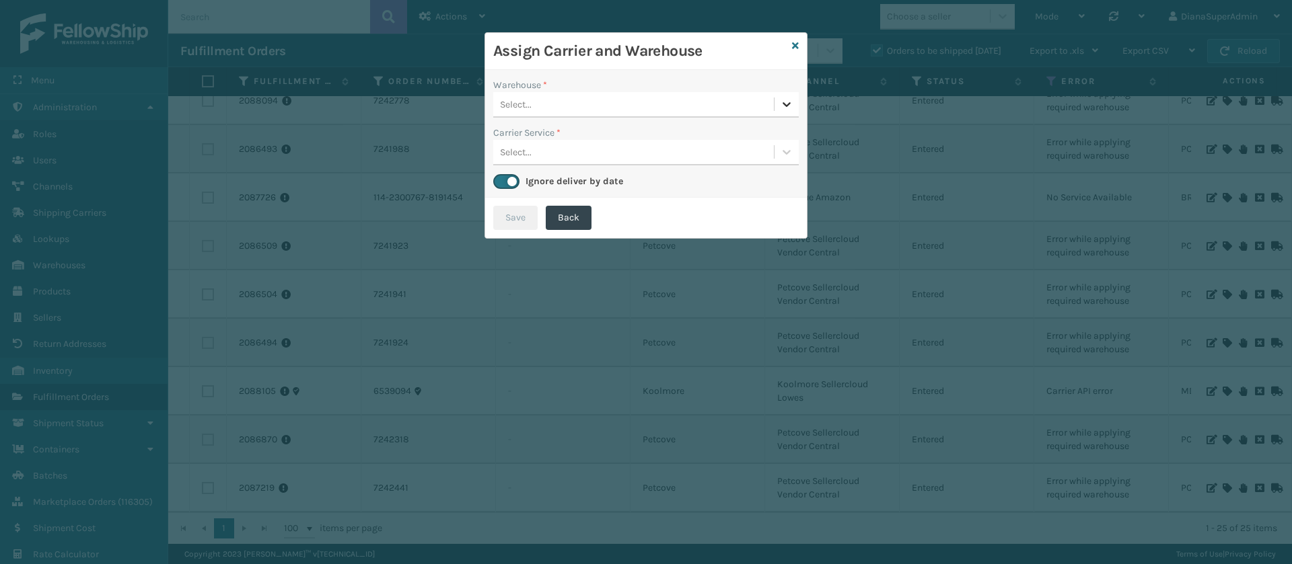
click at [788, 96] on div at bounding box center [786, 104] width 24 height 24
click at [799, 44] on div "Assign Carrier and Warehouse" at bounding box center [646, 51] width 322 height 37
click at [792, 49] on icon at bounding box center [795, 45] width 7 height 9
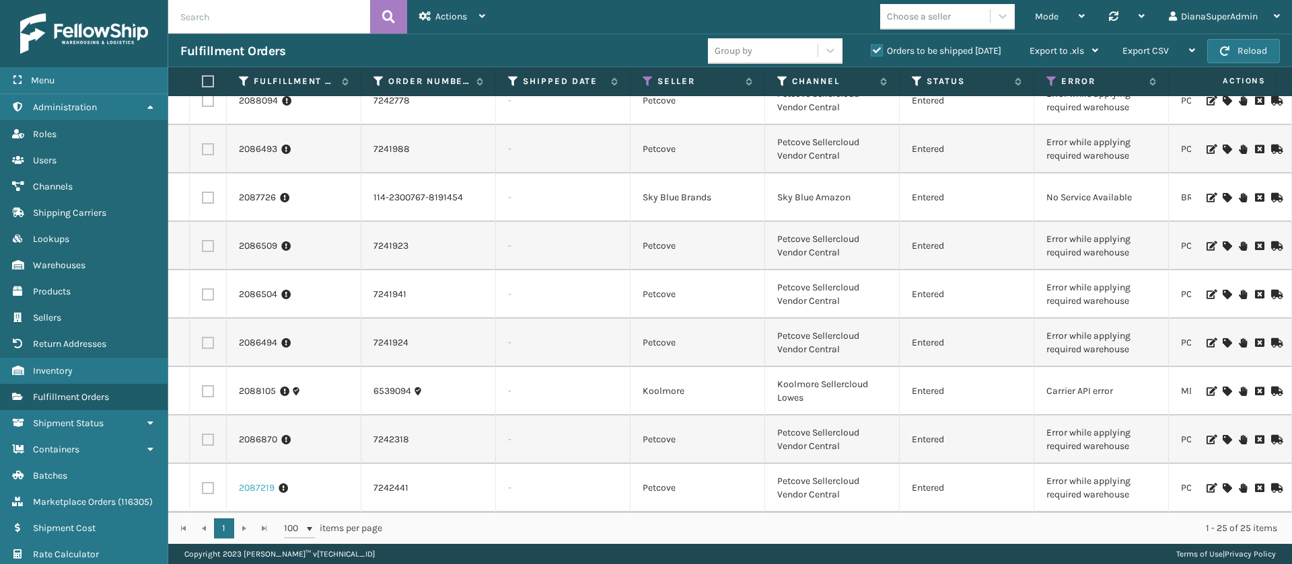
click at [254, 482] on link "2087219" at bounding box center [257, 488] width 36 height 13
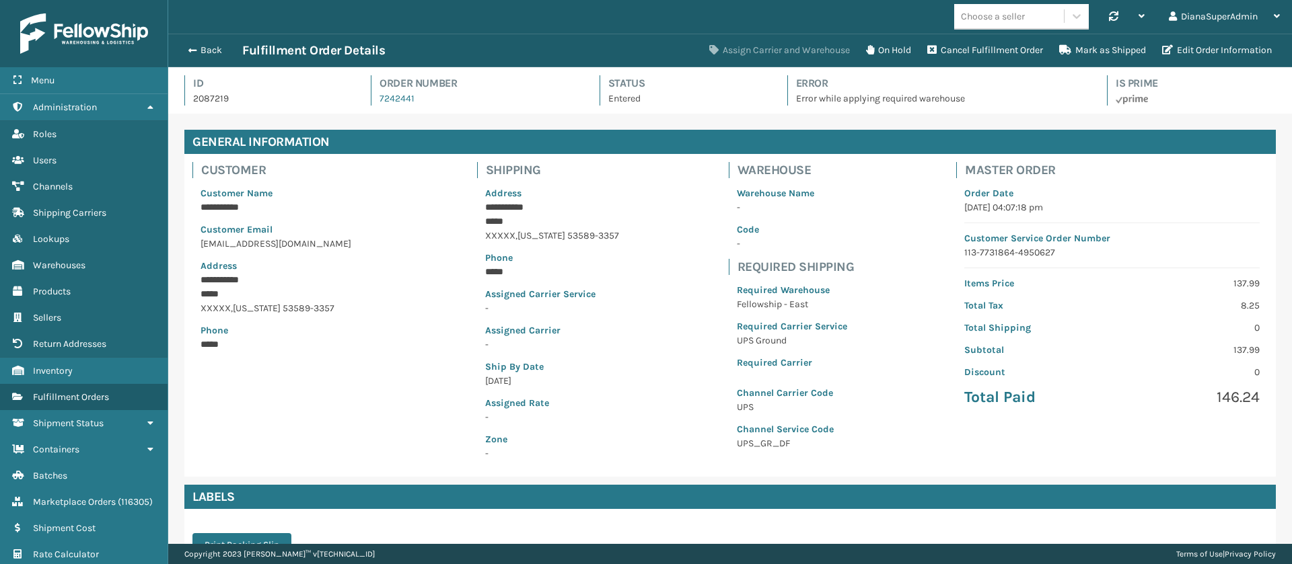
click at [762, 46] on button "Assign Carrier and Warehouse" at bounding box center [779, 50] width 157 height 27
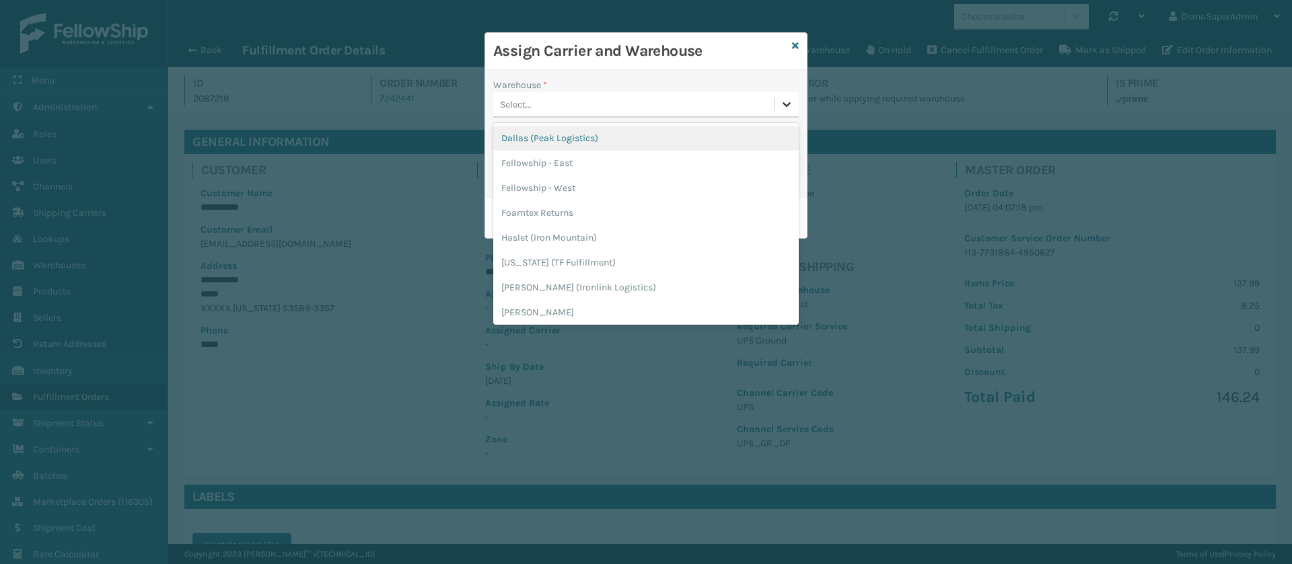
click at [783, 103] on icon at bounding box center [786, 104] width 8 height 5
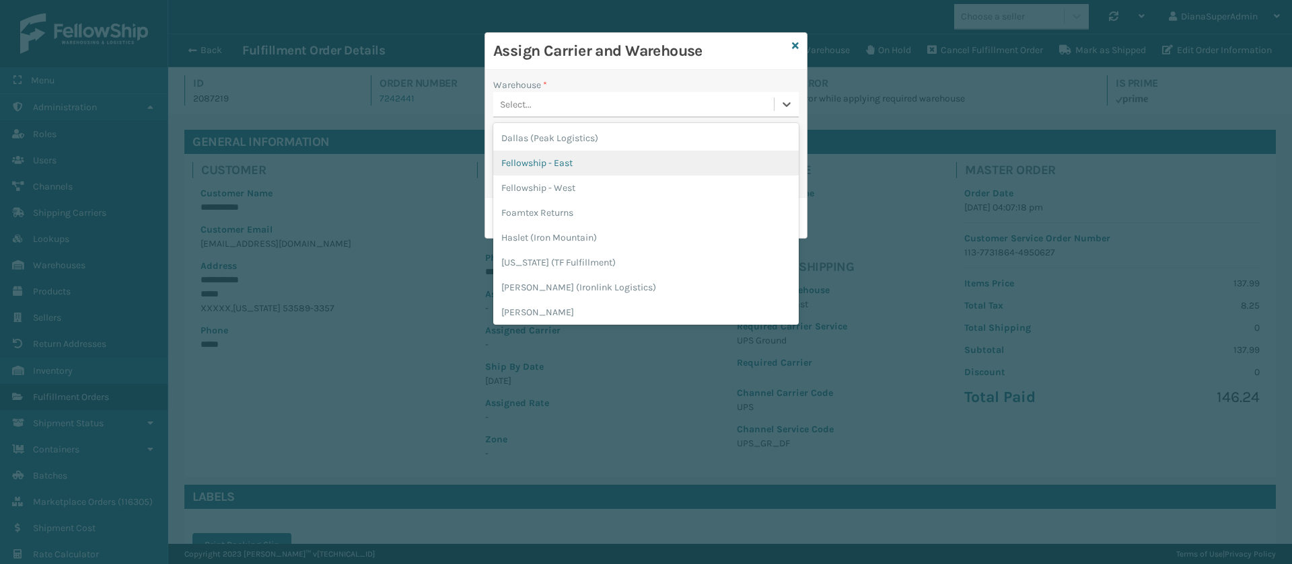
click at [566, 153] on div "Fellowship - East" at bounding box center [645, 163] width 305 height 25
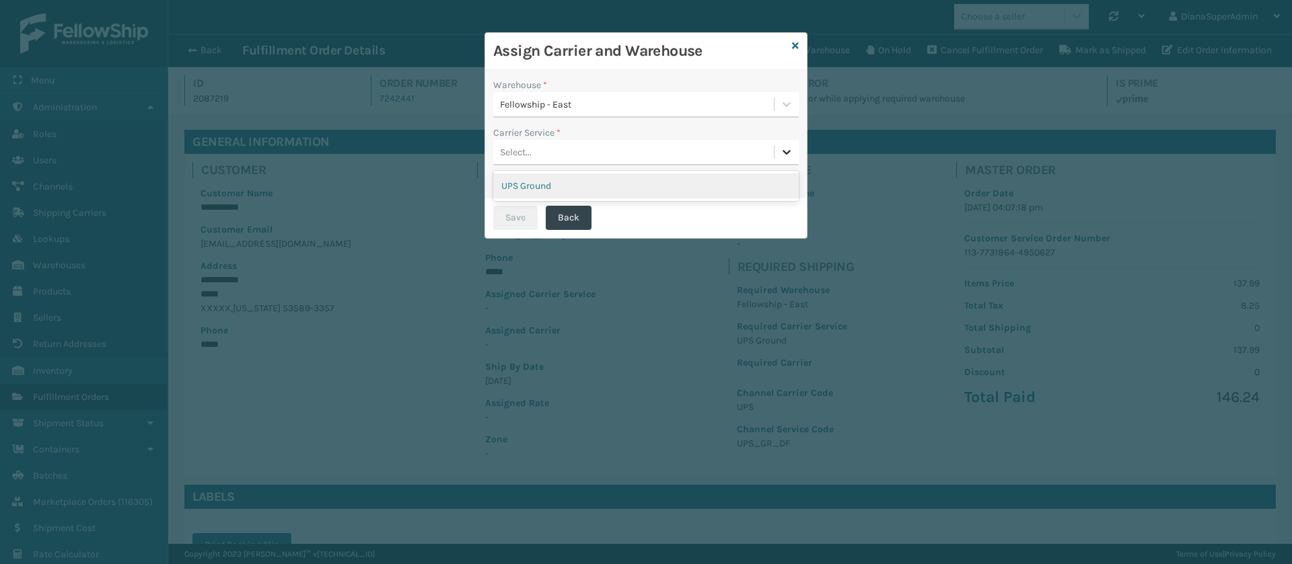
click at [792, 157] on icon at bounding box center [786, 151] width 13 height 13
click at [727, 188] on div "UPS Ground" at bounding box center [645, 186] width 305 height 25
click at [506, 221] on button "Save" at bounding box center [515, 218] width 44 height 24
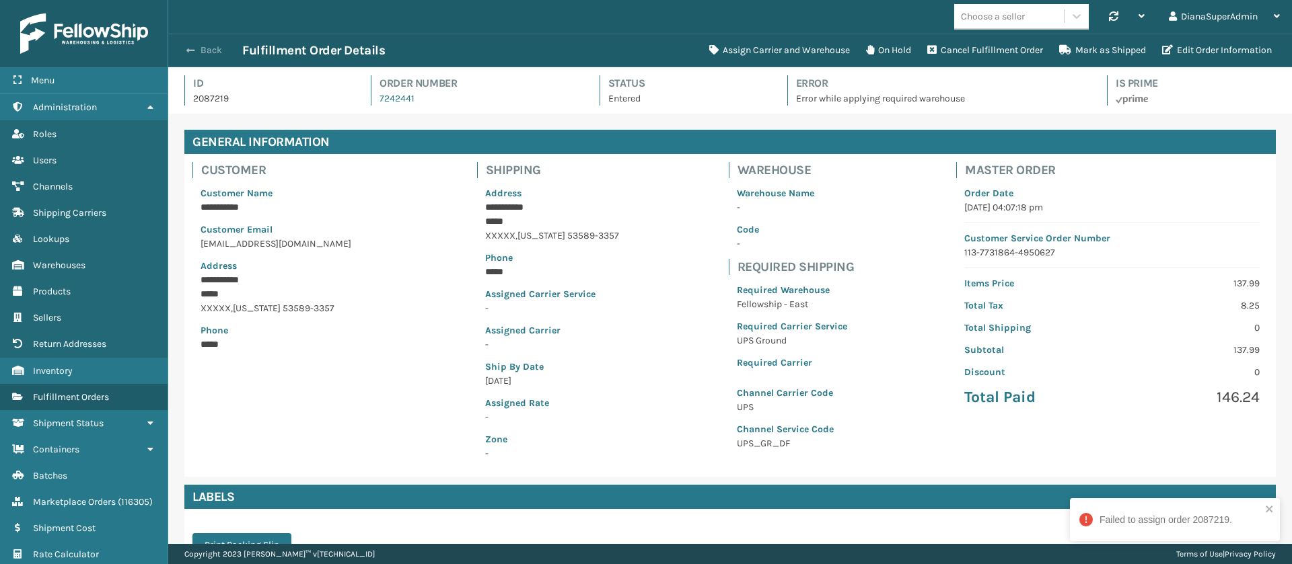
click at [187, 54] on span "button" at bounding box center [190, 50] width 8 height 9
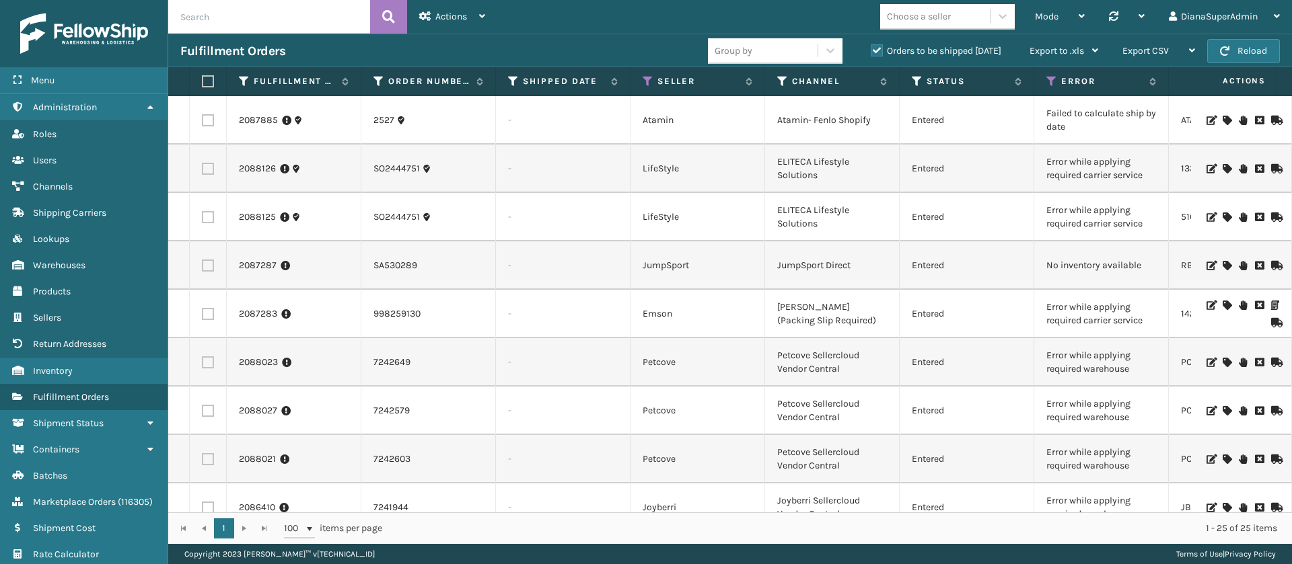
click at [1222, 168] on icon at bounding box center [1226, 168] width 8 height 9
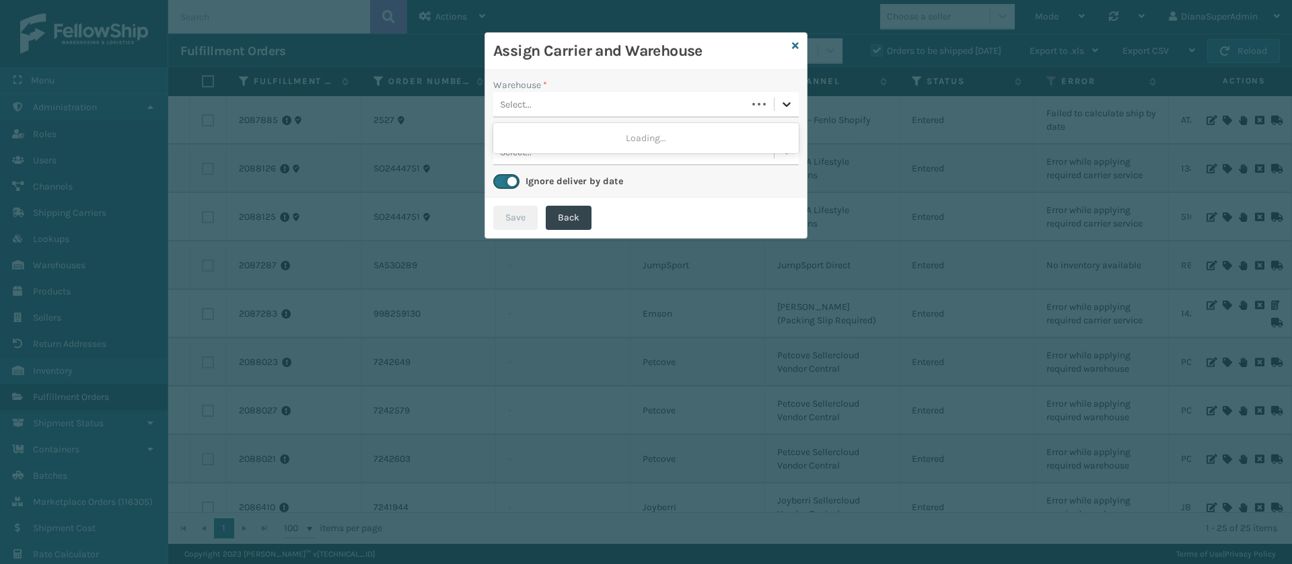
click at [784, 107] on icon at bounding box center [786, 104] width 13 height 13
click at [684, 143] on div "[PERSON_NAME] (Ironlink Logistics)" at bounding box center [645, 138] width 305 height 25
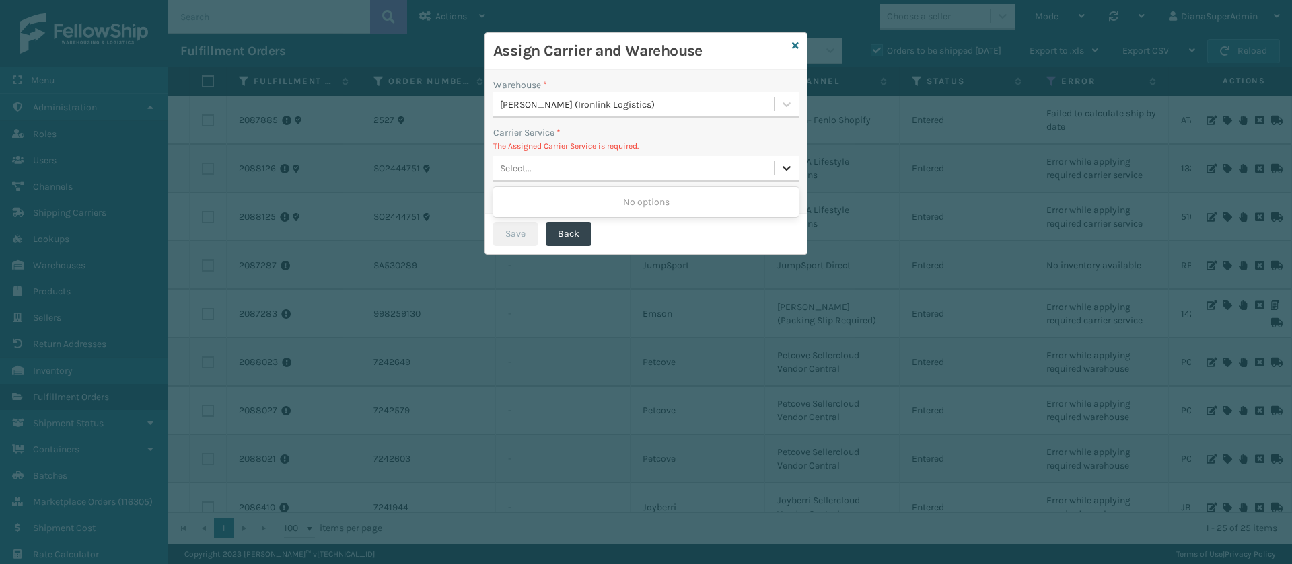
click at [786, 164] on icon at bounding box center [786, 167] width 13 height 13
click at [795, 44] on icon at bounding box center [795, 45] width 7 height 9
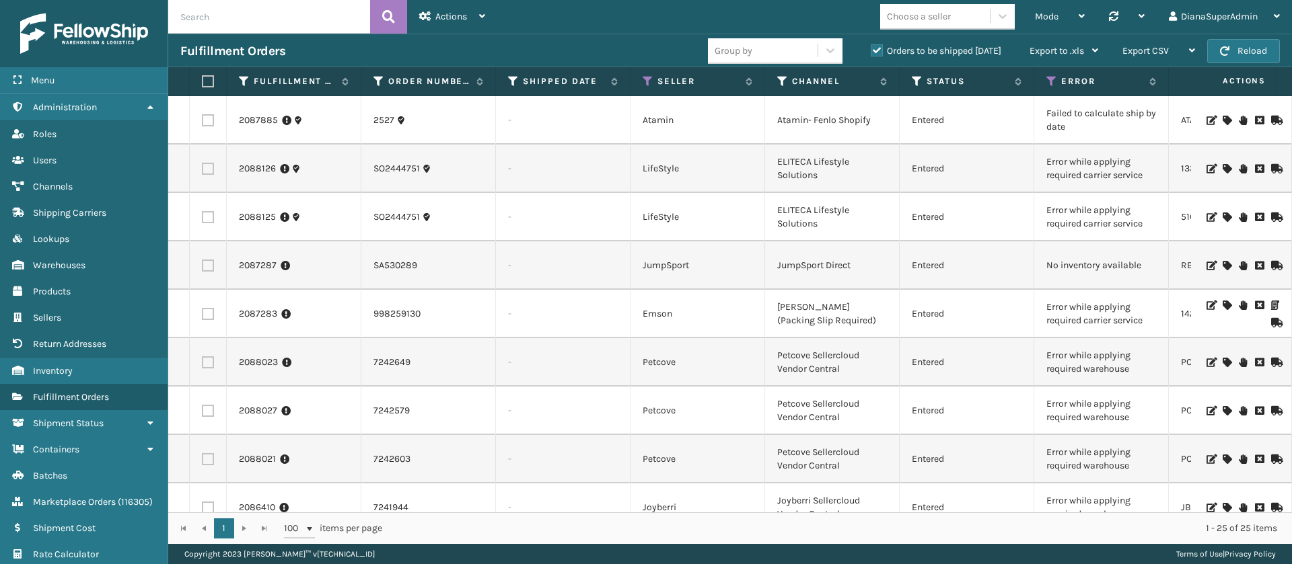
click at [1222, 219] on icon at bounding box center [1226, 217] width 8 height 9
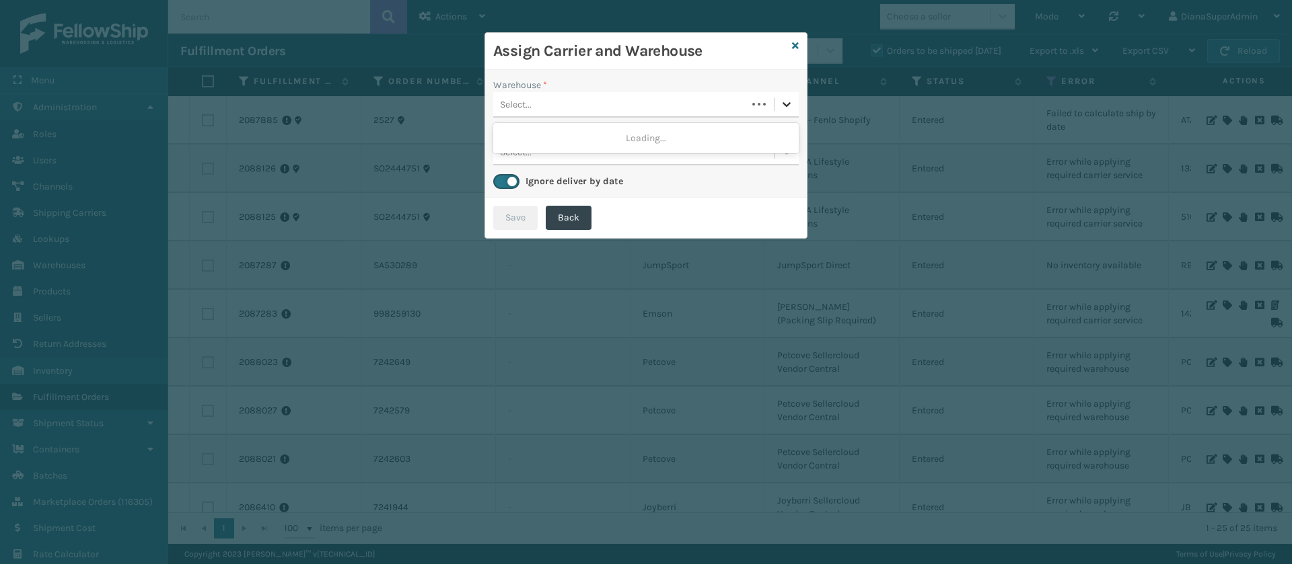
click at [788, 110] on icon at bounding box center [786, 104] width 13 height 13
click at [768, 139] on div "[PERSON_NAME] (Ironlink Logistics)" at bounding box center [645, 138] width 305 height 25
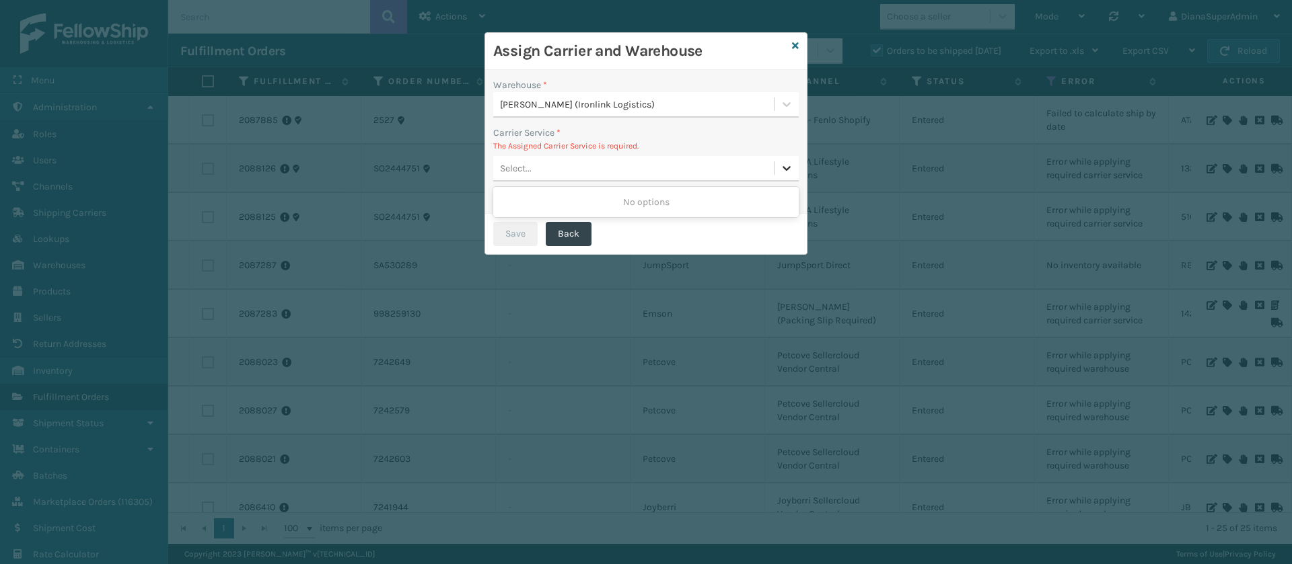
click at [780, 168] on icon at bounding box center [786, 167] width 13 height 13
click at [798, 41] on icon at bounding box center [795, 45] width 7 height 9
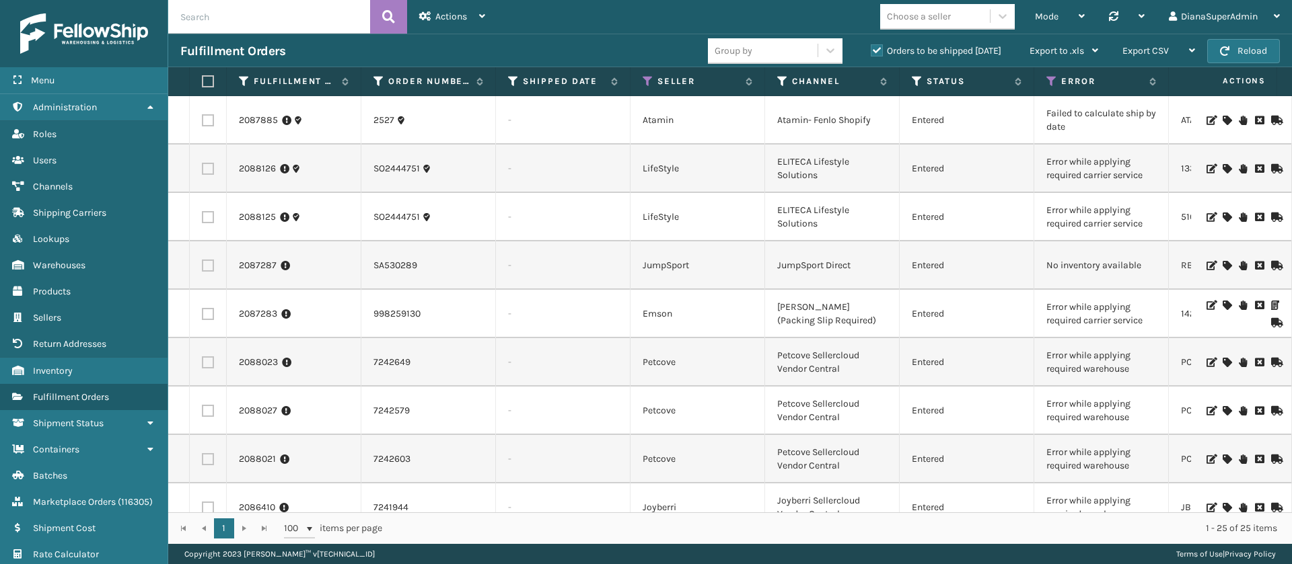
click at [1222, 302] on icon at bounding box center [1226, 305] width 8 height 9
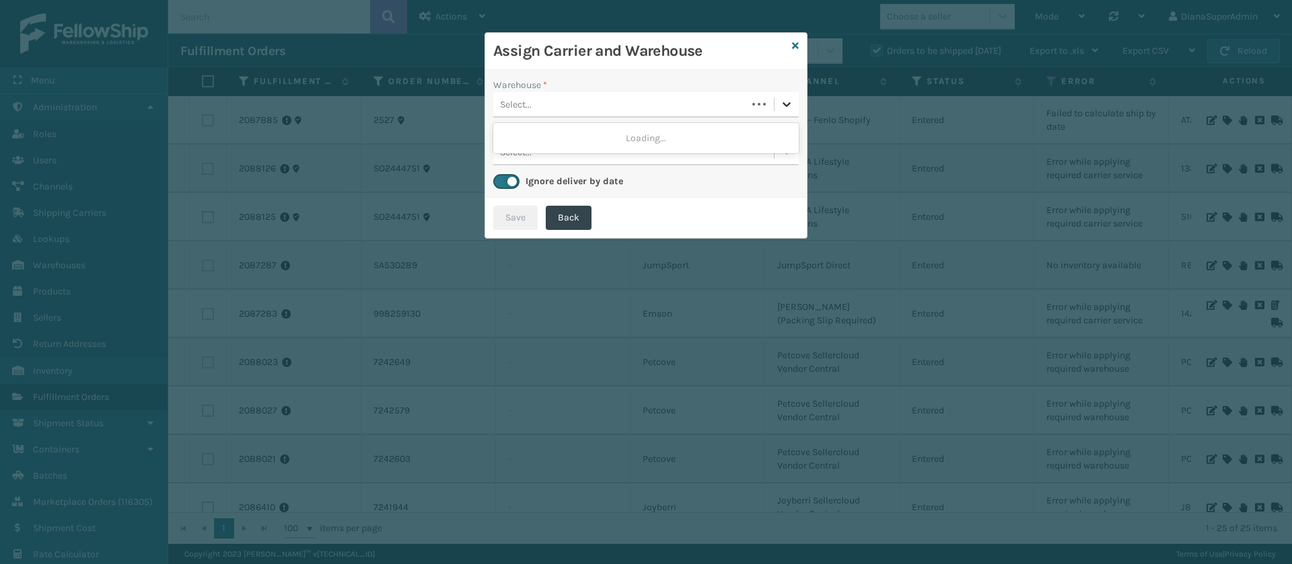
click at [786, 99] on icon at bounding box center [786, 104] width 13 height 13
click at [736, 128] on div "Fellowship - East" at bounding box center [645, 138] width 305 height 25
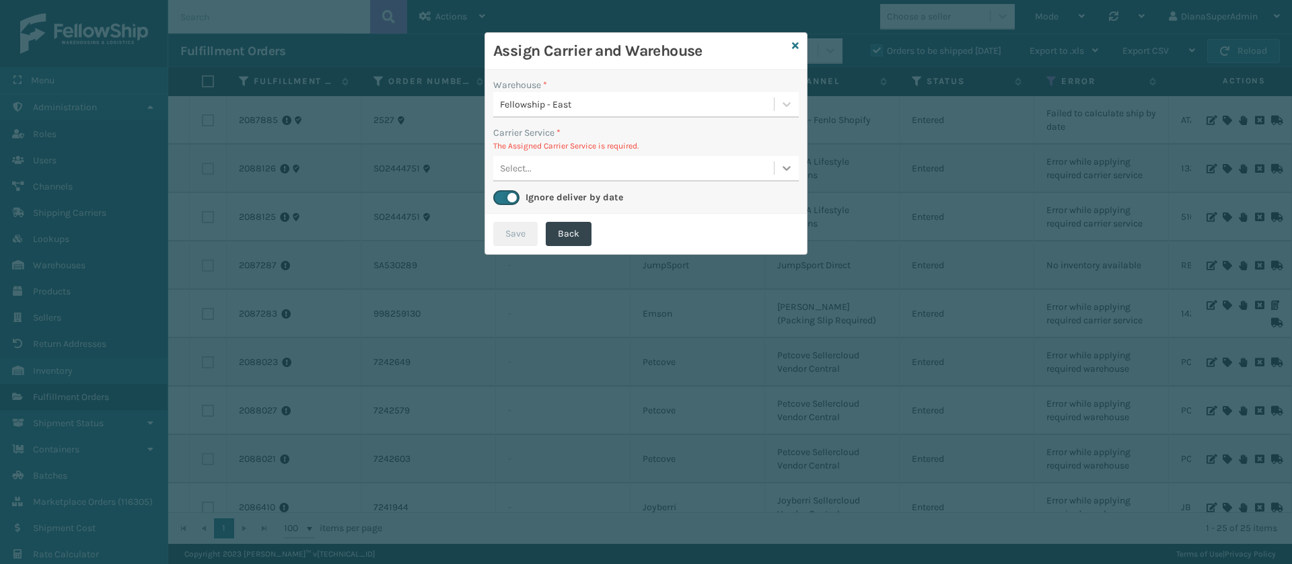
click at [784, 176] on div at bounding box center [786, 168] width 24 height 24
click at [797, 44] on icon at bounding box center [795, 45] width 7 height 9
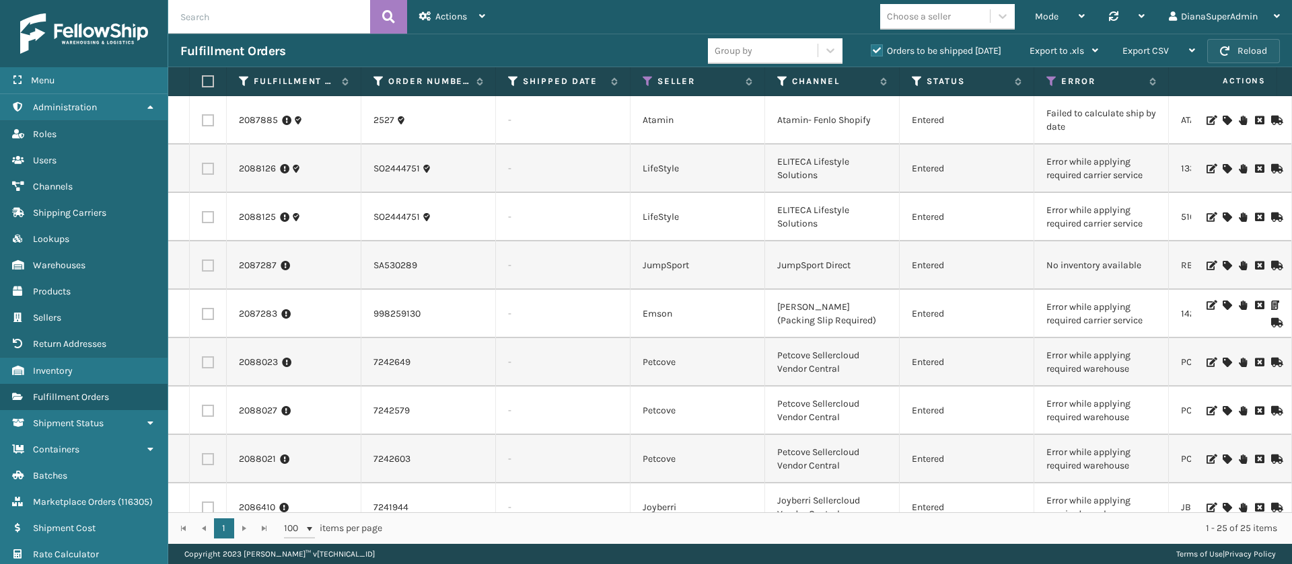
click at [1239, 52] on button "Reload" at bounding box center [1243, 51] width 73 height 24
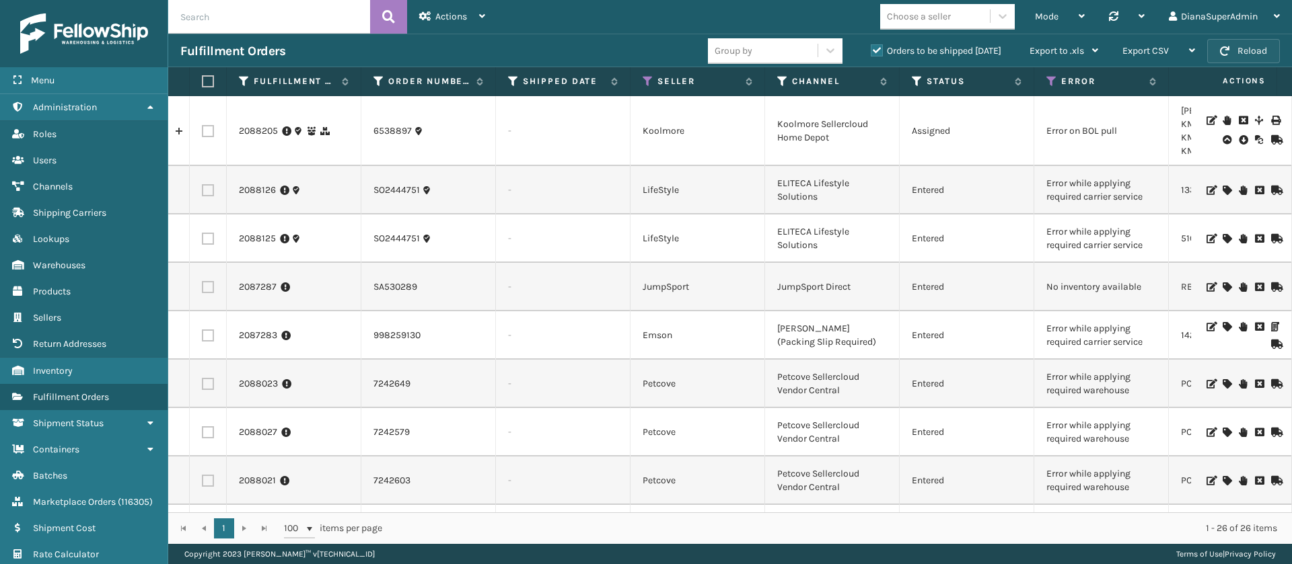
click at [1263, 48] on button "Reload" at bounding box center [1243, 51] width 73 height 24
